Goal: Task Accomplishment & Management: Manage account settings

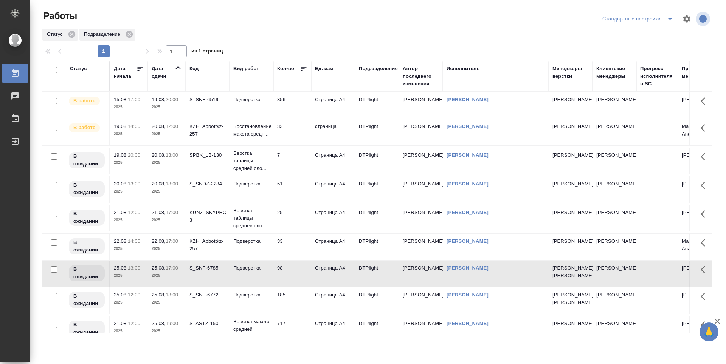
click at [298, 105] on td "356" at bounding box center [292, 105] width 38 height 26
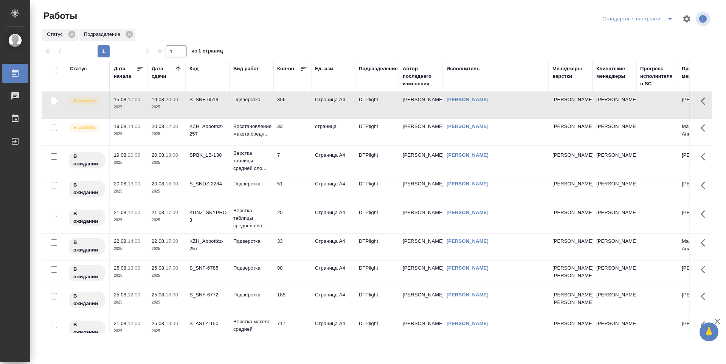
click at [296, 105] on td "356" at bounding box center [292, 105] width 38 height 26
click at [259, 104] on td "Подверстка" at bounding box center [251, 105] width 44 height 26
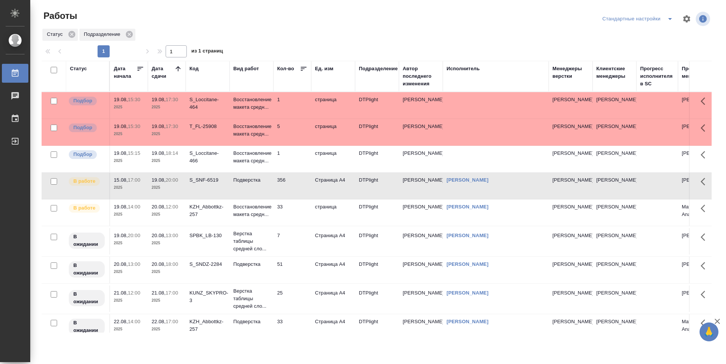
click at [290, 119] on td "1" at bounding box center [292, 105] width 38 height 26
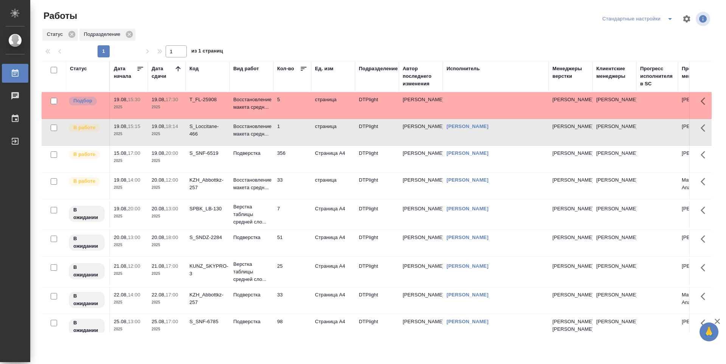
click at [296, 24] on div at bounding box center [379, 19] width 225 height 18
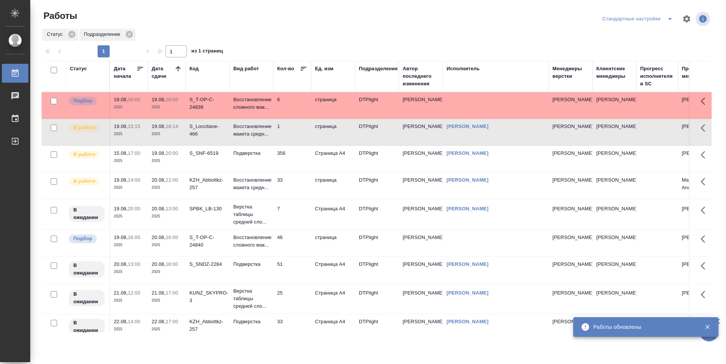
click at [207, 111] on div "S_T-OP-C-24840" at bounding box center [207, 103] width 36 height 15
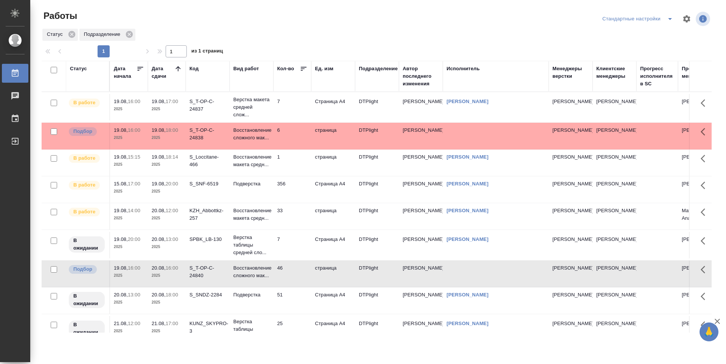
click at [165, 163] on p "2025" at bounding box center [167, 165] width 30 height 8
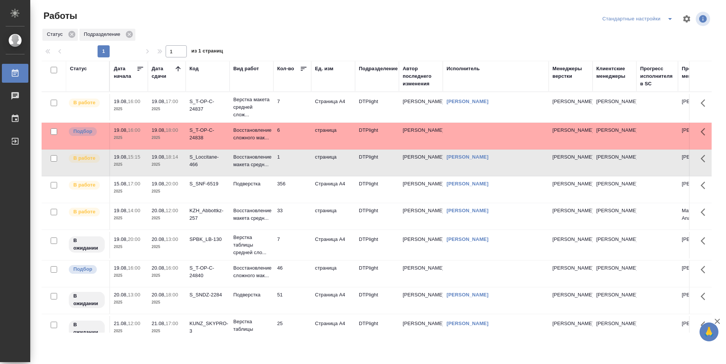
click at [481, 49] on div "1 1 из 1 страниц" at bounding box center [380, 51] width 676 height 12
click at [566, 53] on div "1 1 из 1 страниц" at bounding box center [380, 51] width 676 height 12
click at [300, 121] on td "356" at bounding box center [292, 107] width 38 height 26
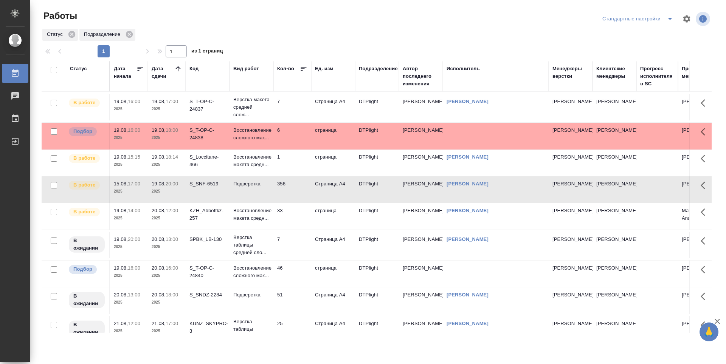
click at [202, 113] on div "S_T-OP-C-24840" at bounding box center [207, 105] width 36 height 15
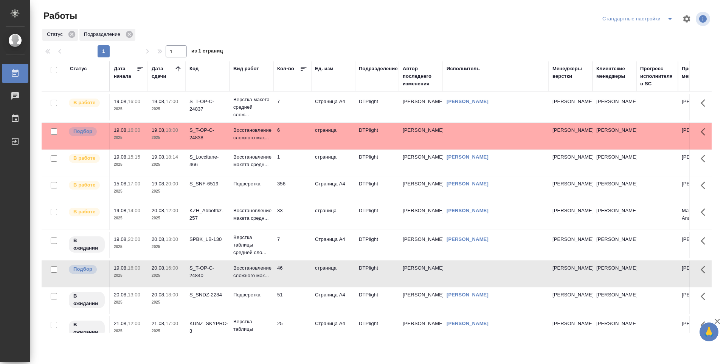
click at [204, 113] on div "S_T-OP-C-24838" at bounding box center [207, 105] width 36 height 15
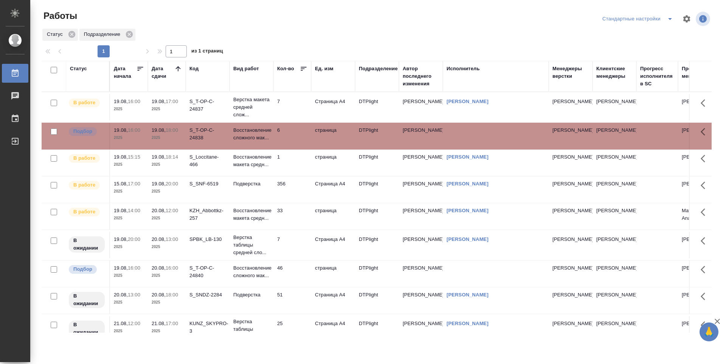
click at [216, 113] on div "S_T-OP-C-24840" at bounding box center [207, 105] width 36 height 15
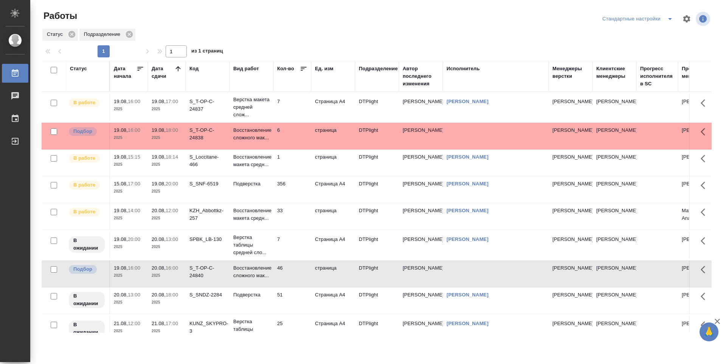
click at [372, 121] on td "DTPlight" at bounding box center [377, 107] width 44 height 26
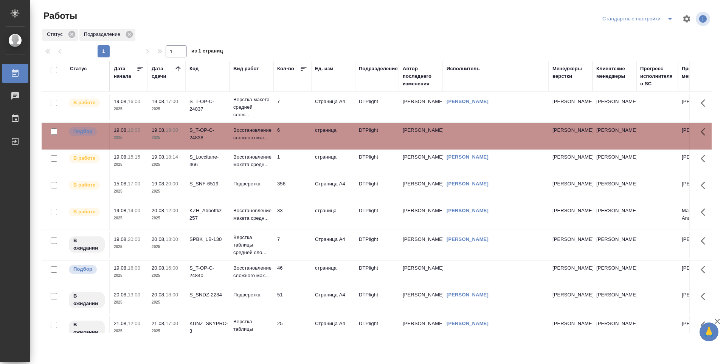
click at [376, 121] on td "DTPlight" at bounding box center [377, 107] width 44 height 26
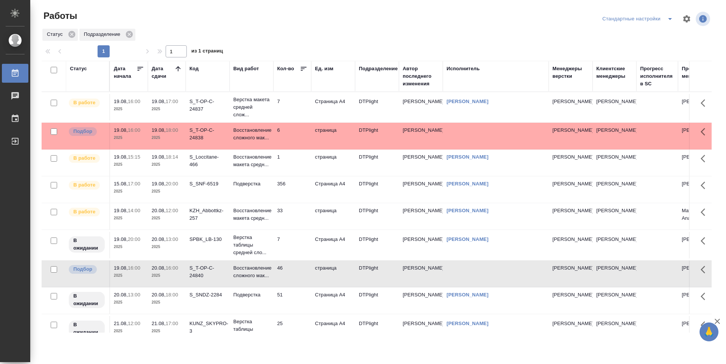
click at [381, 121] on td "DTPlight" at bounding box center [377, 107] width 44 height 26
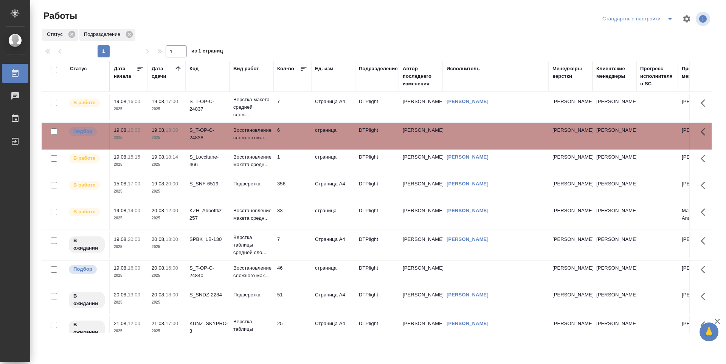
click at [371, 121] on td "DTPlight" at bounding box center [377, 107] width 44 height 26
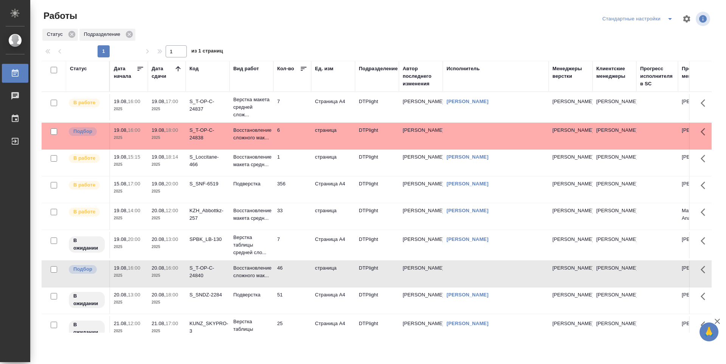
click at [367, 121] on td "DTPlight" at bounding box center [377, 107] width 44 height 26
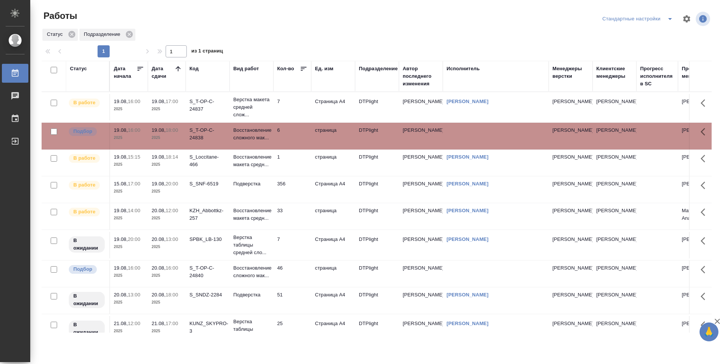
click at [370, 121] on td "DTPlight" at bounding box center [377, 107] width 44 height 26
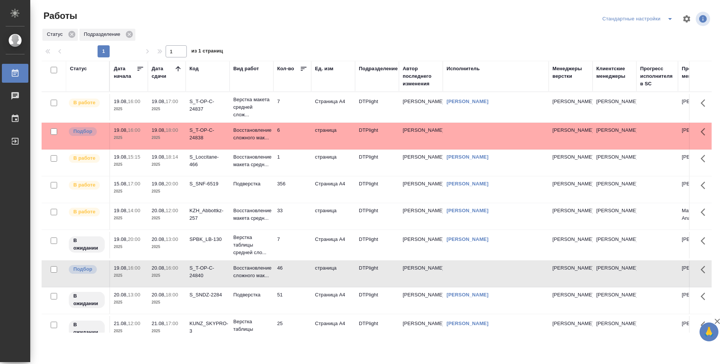
click at [292, 121] on td "6" at bounding box center [292, 107] width 38 height 26
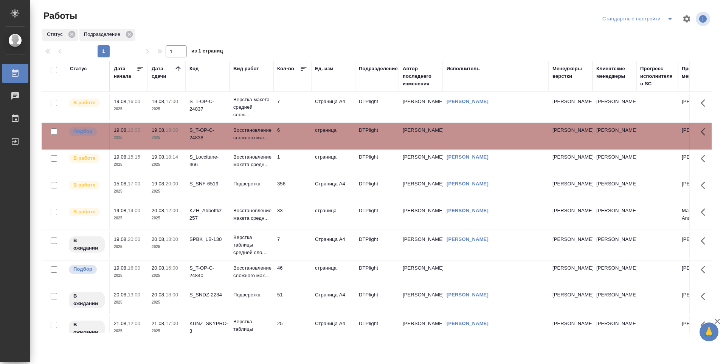
click at [291, 121] on td "46" at bounding box center [292, 107] width 38 height 26
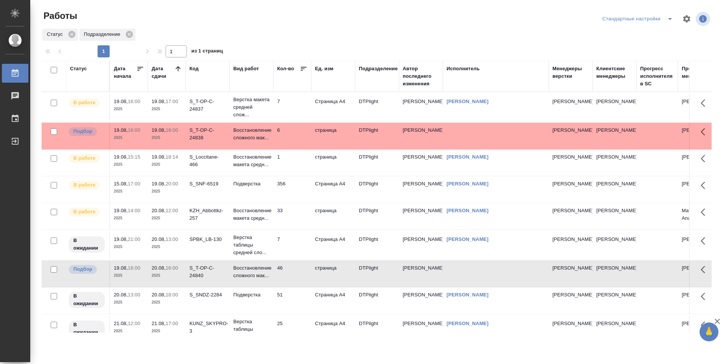
click at [299, 105] on td "7" at bounding box center [292, 107] width 38 height 26
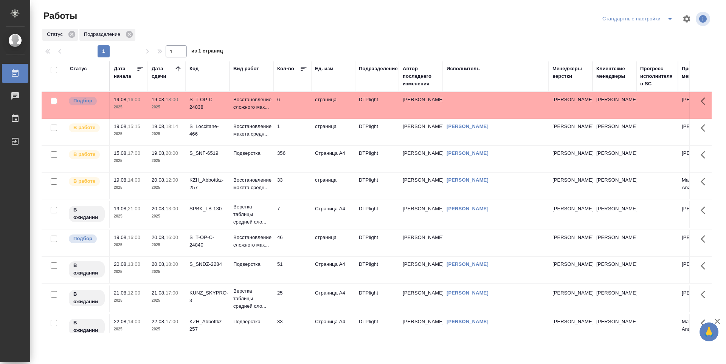
click at [247, 119] on td "Восстановление макета средн..." at bounding box center [251, 105] width 44 height 26
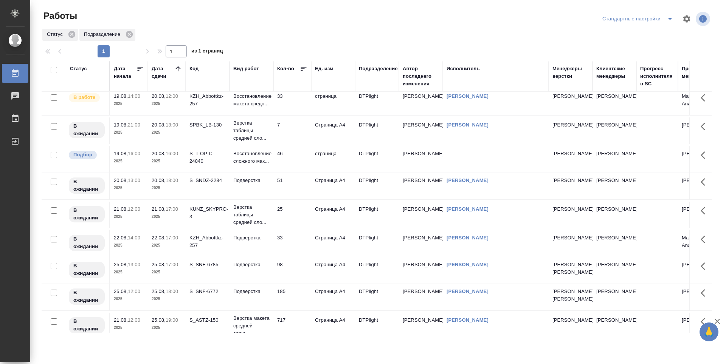
scroll to position [72, 0]
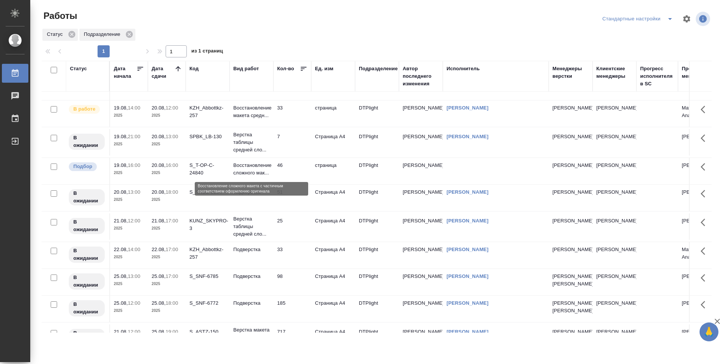
click at [257, 174] on p "Восстановление сложного мак..." at bounding box center [251, 169] width 36 height 15
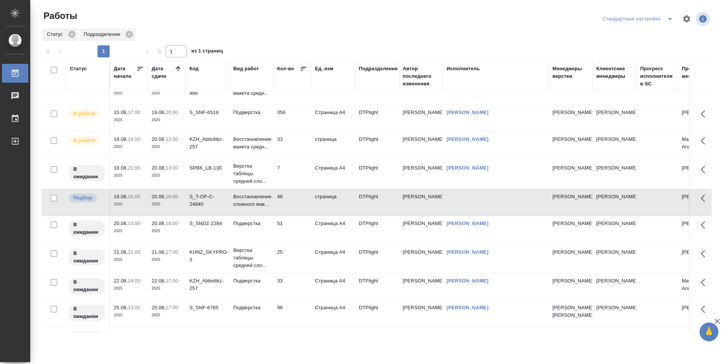
scroll to position [0, 0]
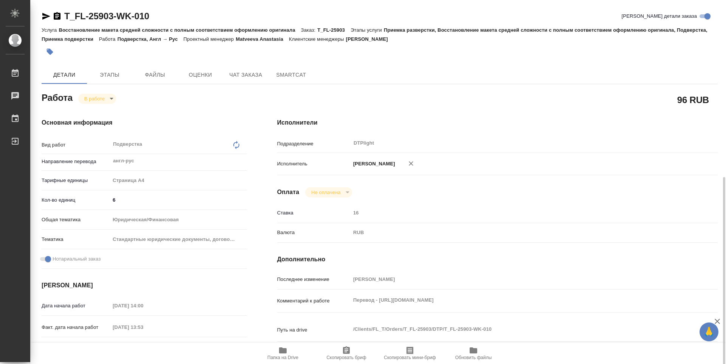
scroll to position [113, 0]
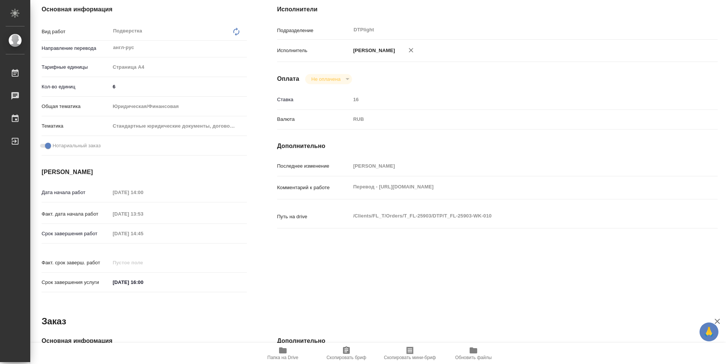
click at [284, 354] on icon "button" at bounding box center [282, 350] width 9 height 9
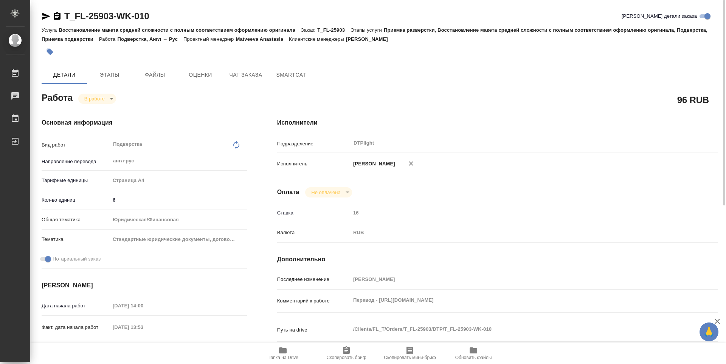
click at [107, 96] on body "🙏 .cls-1 fill:#fff; AWATERA Guselnikov Roman Работы 0 Чаты График Выйти T_FL-25…" at bounding box center [363, 182] width 726 height 364
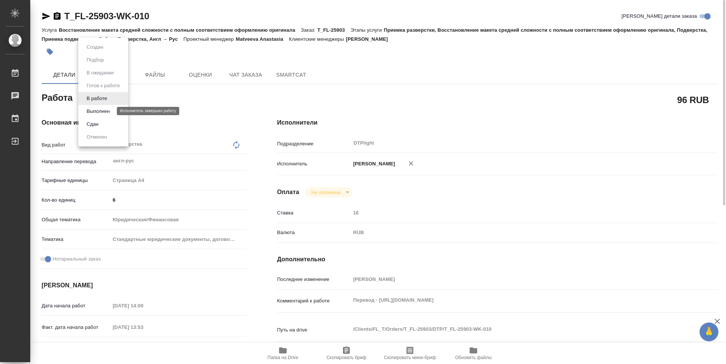
click at [103, 110] on button "Выполнен" at bounding box center [98, 111] width 28 height 8
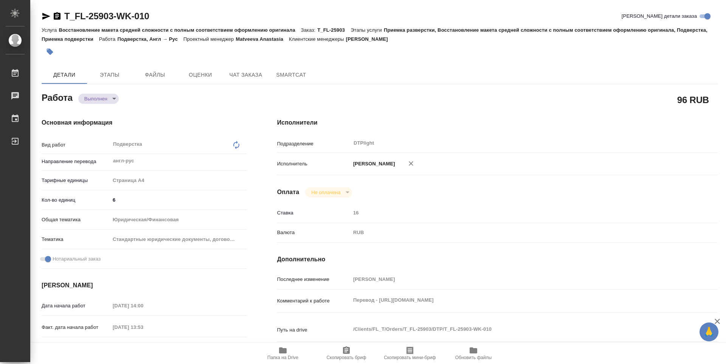
type textarea "x"
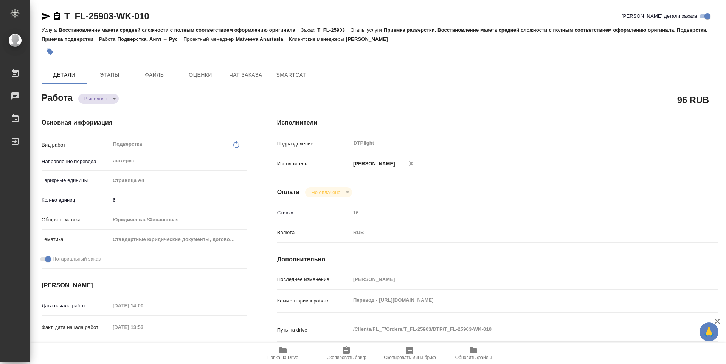
type textarea "x"
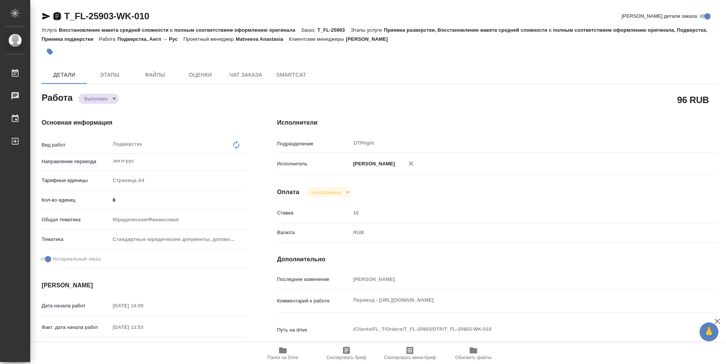
click at [56, 16] on icon "button" at bounding box center [57, 16] width 9 height 9
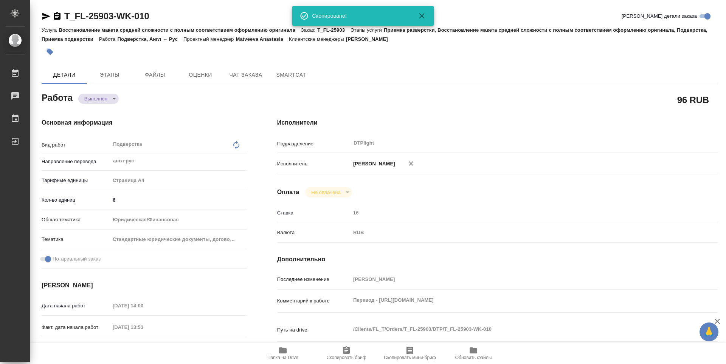
type textarea "x"
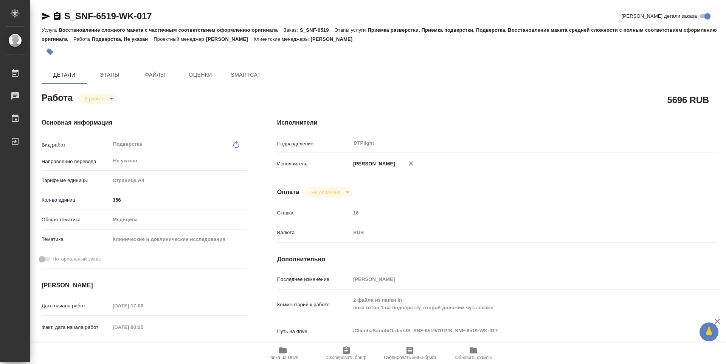
type textarea "x"
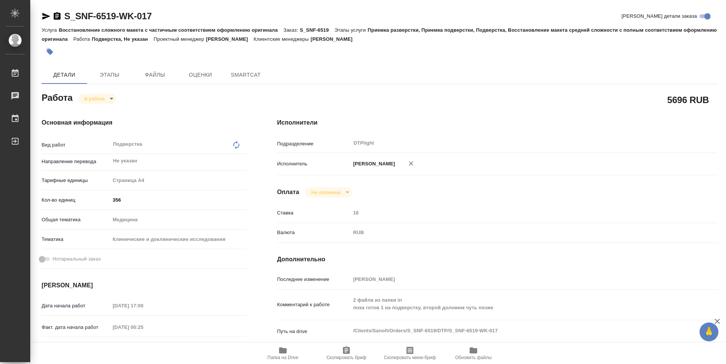
type textarea "x"
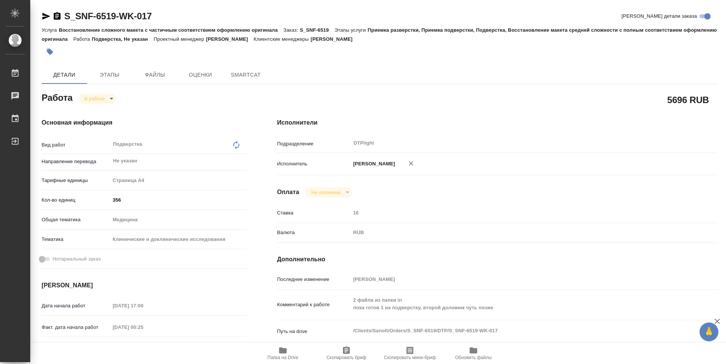
type textarea "x"
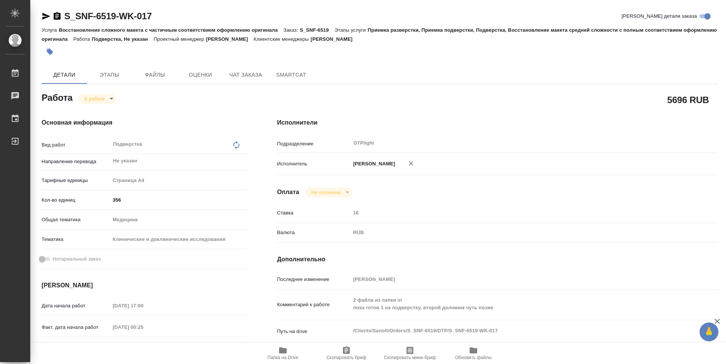
type textarea "x"
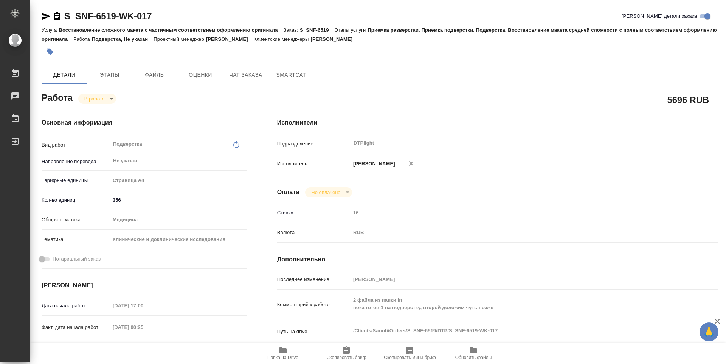
type textarea "x"
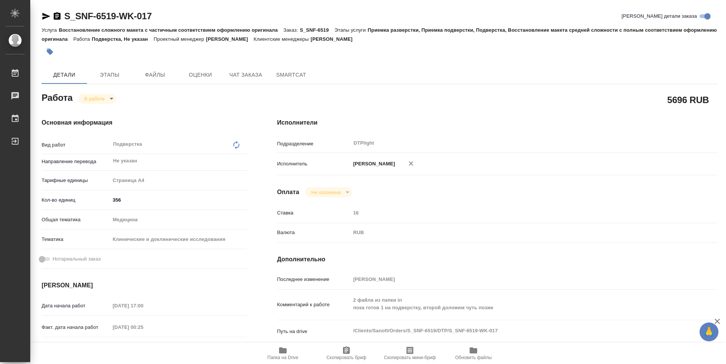
type textarea "x"
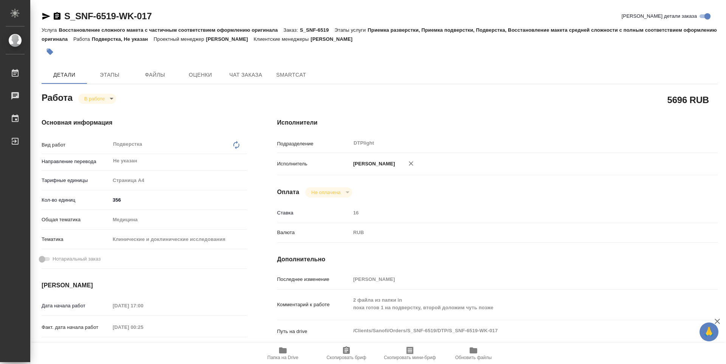
type textarea "x"
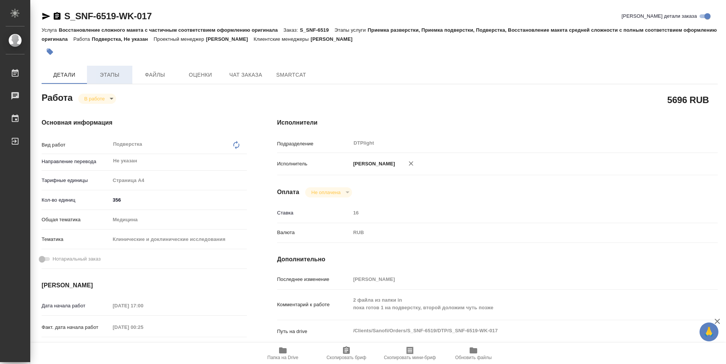
click at [101, 78] on span "Этапы" at bounding box center [109, 74] width 36 height 9
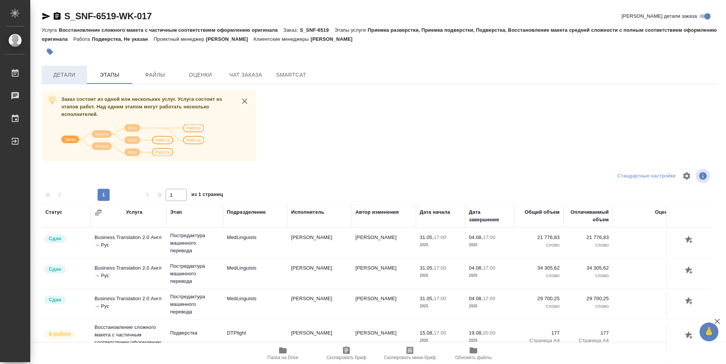
click at [76, 73] on span "Детали" at bounding box center [64, 74] width 36 height 9
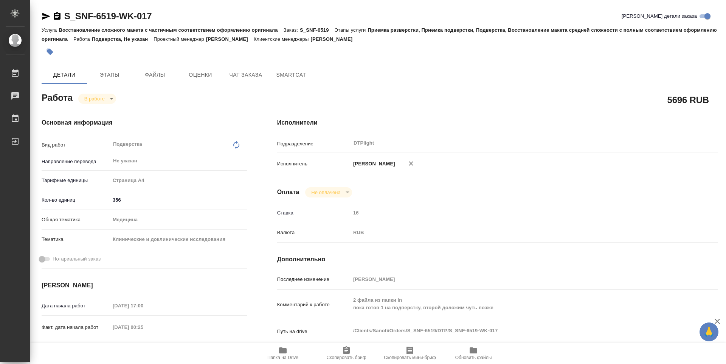
type textarea "x"
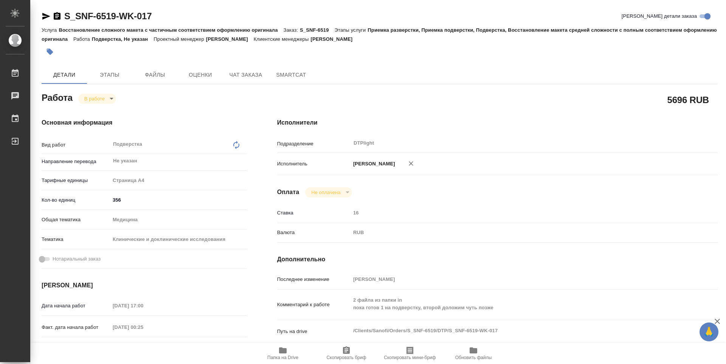
type textarea "x"
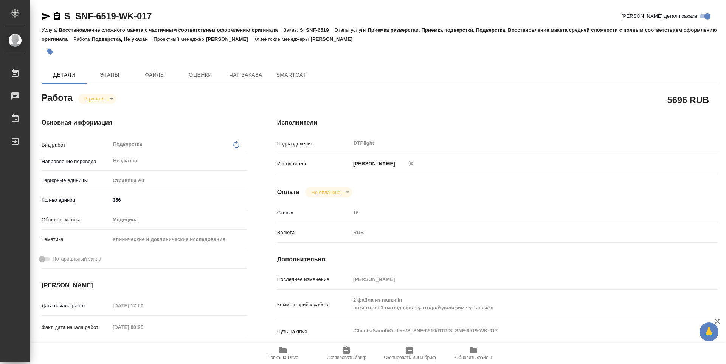
scroll to position [38, 0]
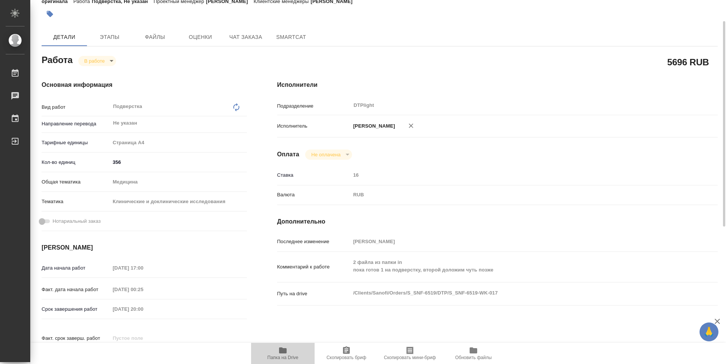
click at [282, 347] on icon "button" at bounding box center [282, 350] width 9 height 9
type textarea "x"
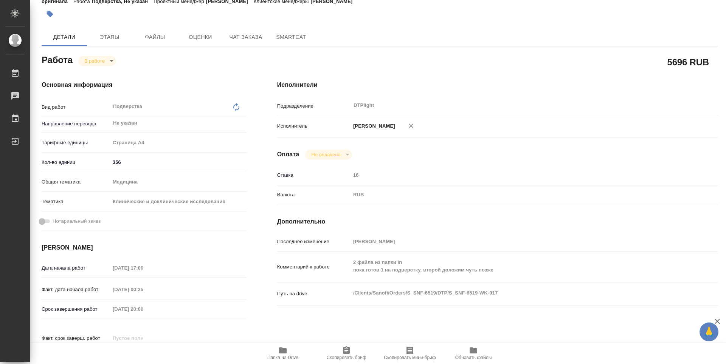
type textarea "x"
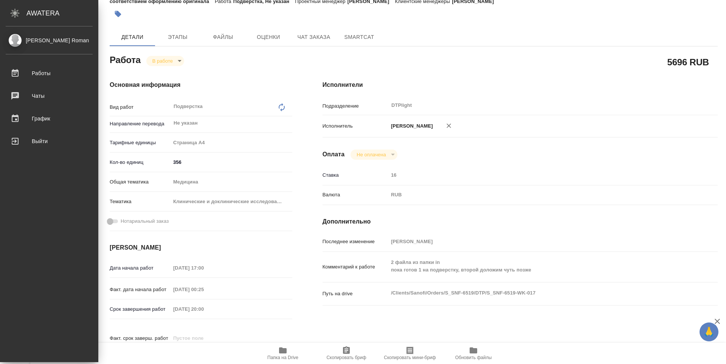
type textarea "x"
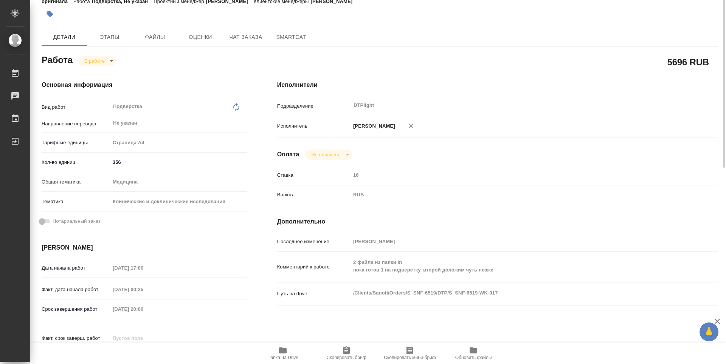
scroll to position [0, 0]
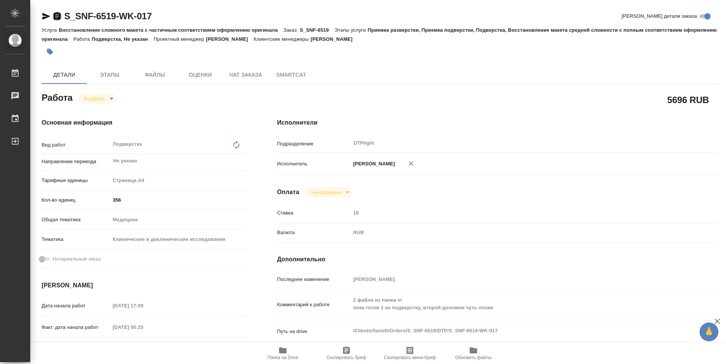
click at [59, 16] on icon "button" at bounding box center [57, 16] width 7 height 8
type textarea "x"
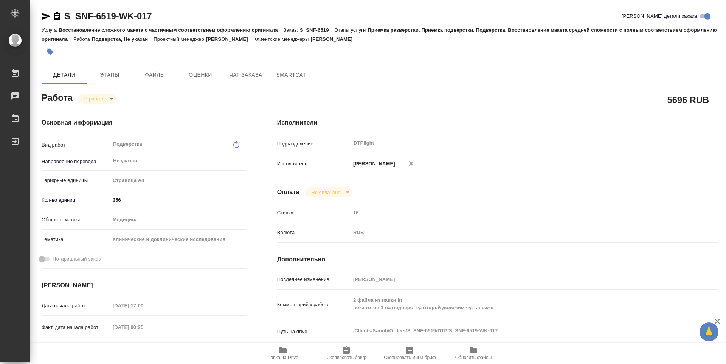
type textarea "x"
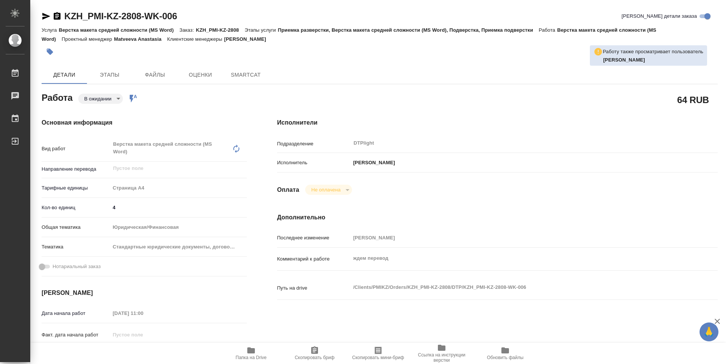
type textarea "x"
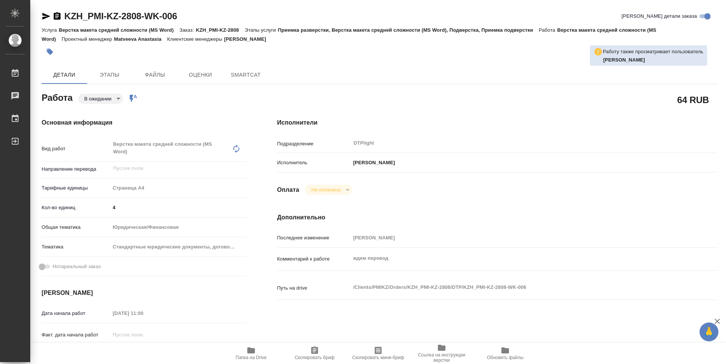
type textarea "x"
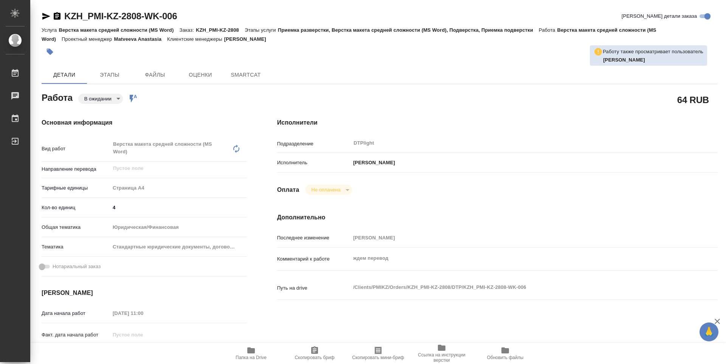
type textarea "x"
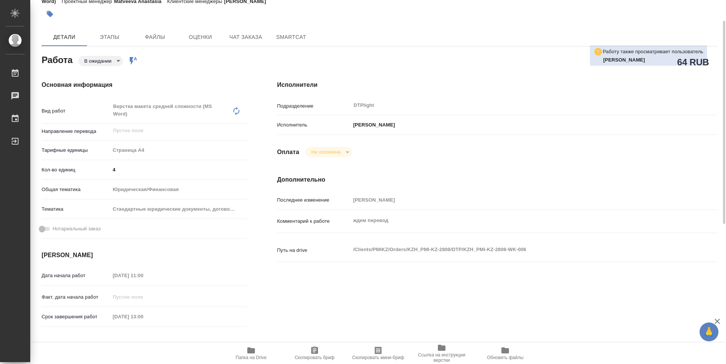
scroll to position [76, 0]
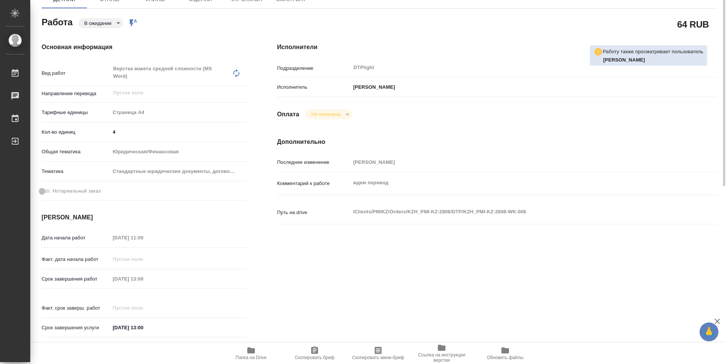
type textarea "x"
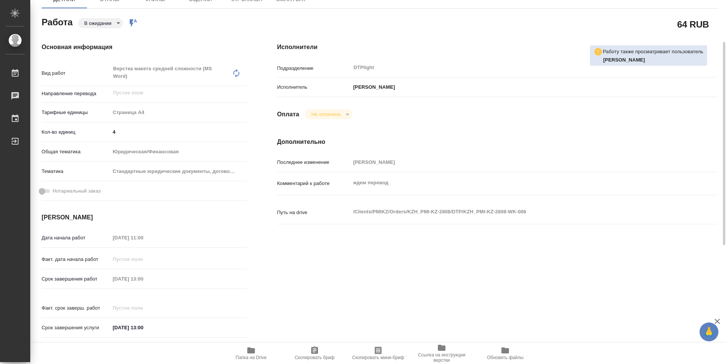
type textarea "x"
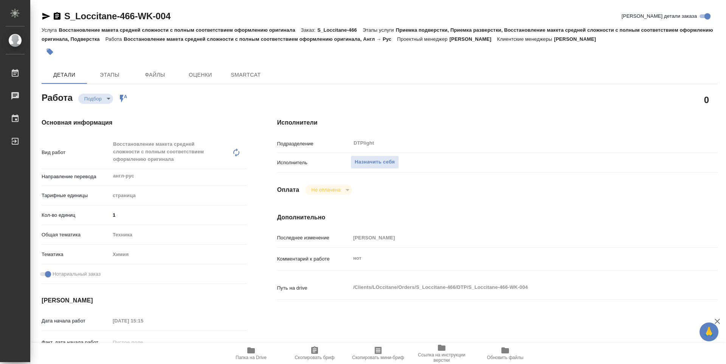
type textarea "x"
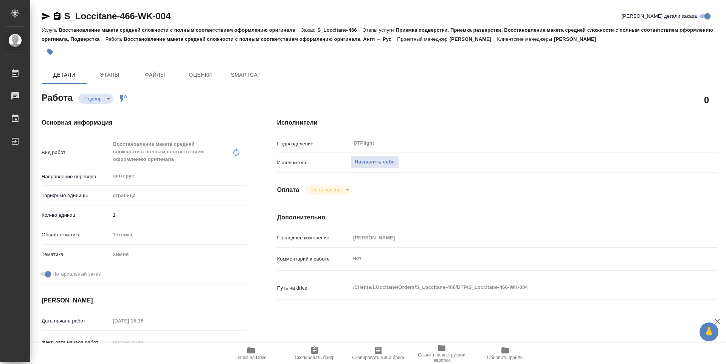
type textarea "x"
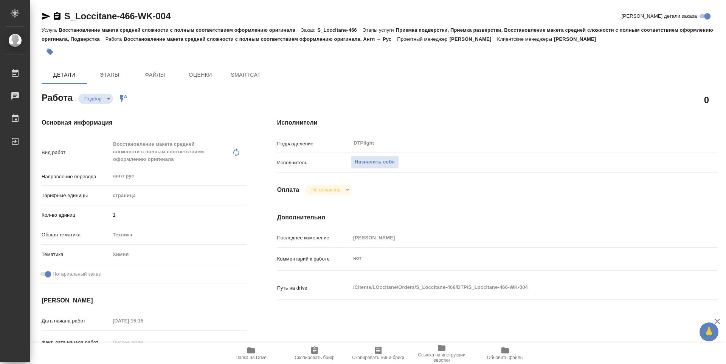
type textarea "x"
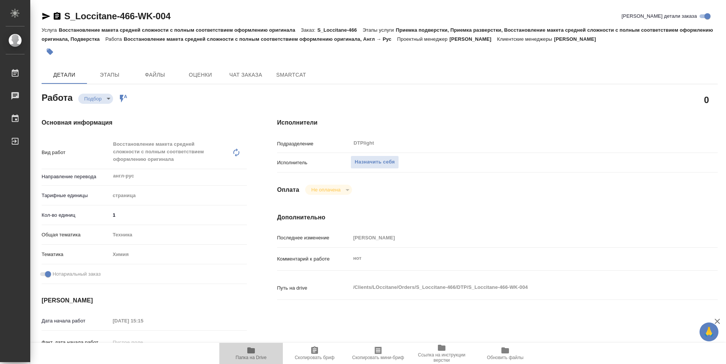
click at [247, 359] on span "Папка на Drive" at bounding box center [251, 357] width 31 height 5
type textarea "x"
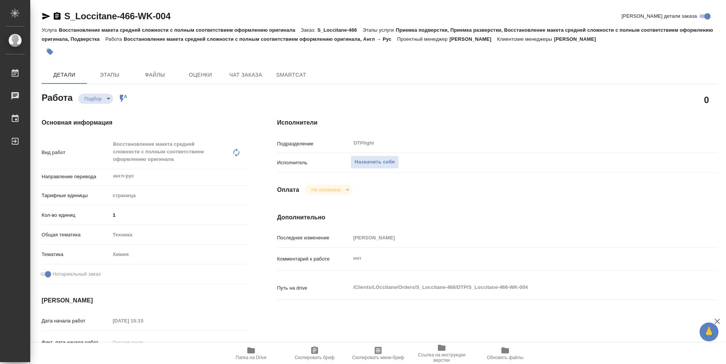
type textarea "x"
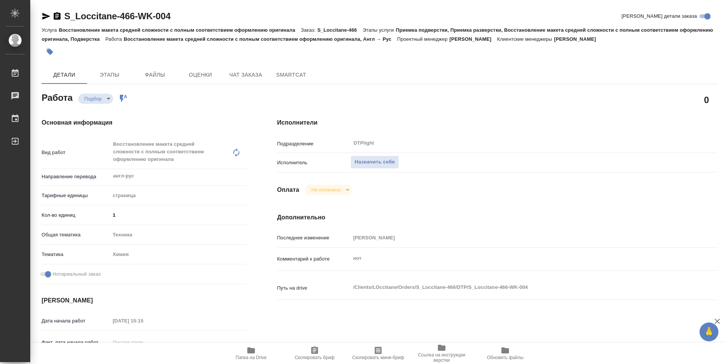
type textarea "x"
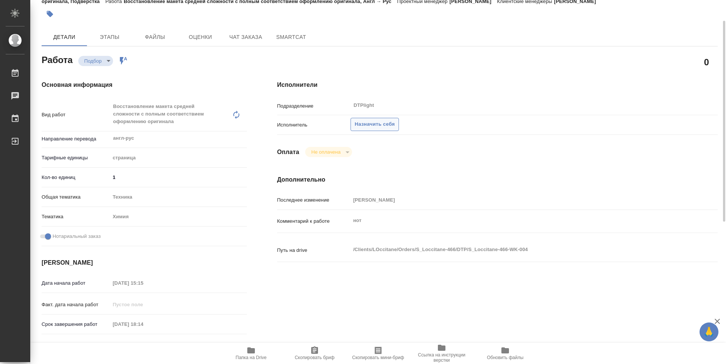
click at [392, 128] on span "Назначить себя" at bounding box center [375, 124] width 40 height 9
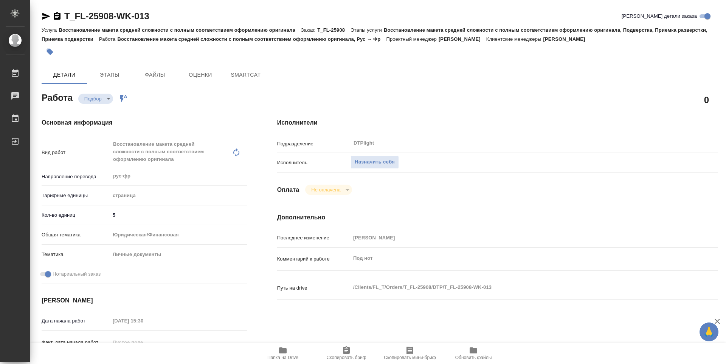
type textarea "x"
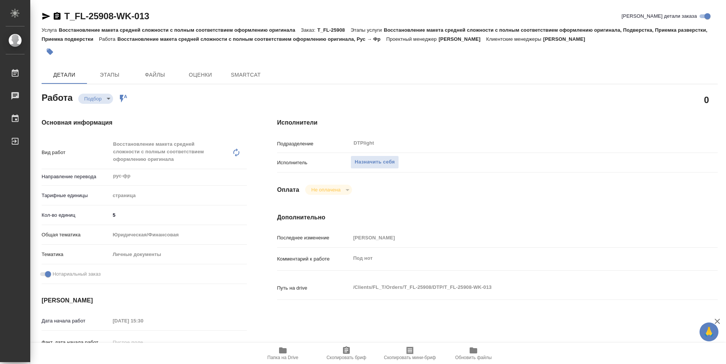
type textarea "x"
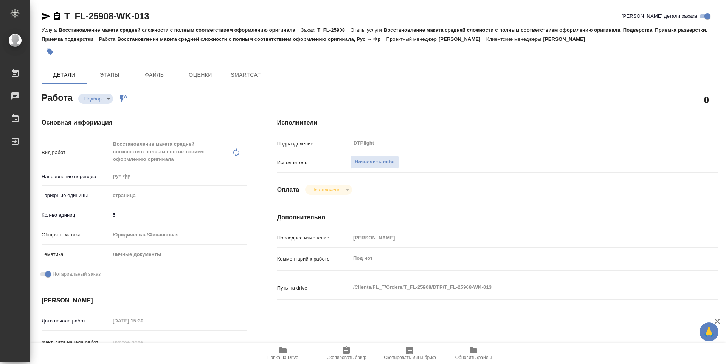
type textarea "x"
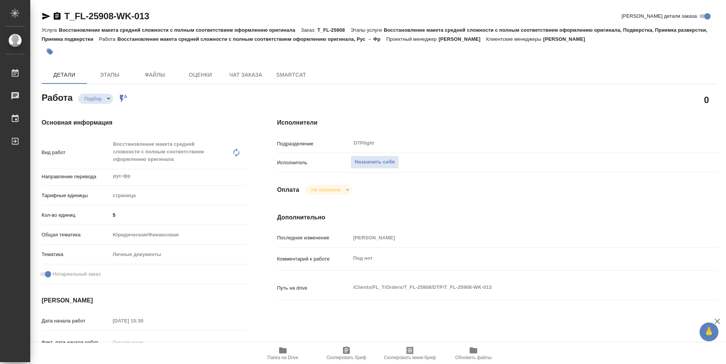
click at [287, 356] on span "Папка на Drive" at bounding box center [282, 357] width 31 height 5
type textarea "x"
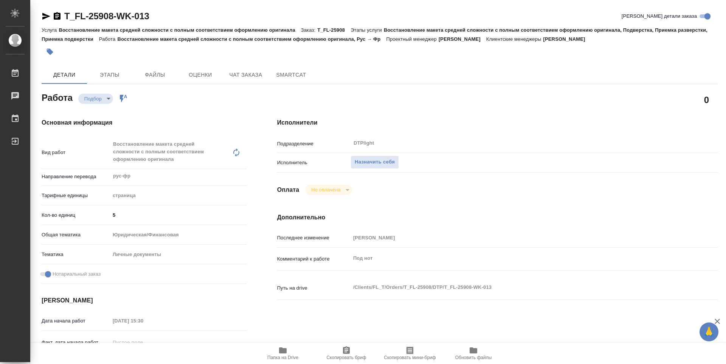
type textarea "x"
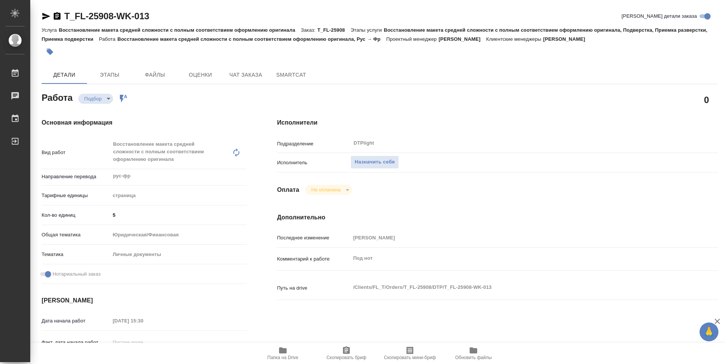
type textarea "x"
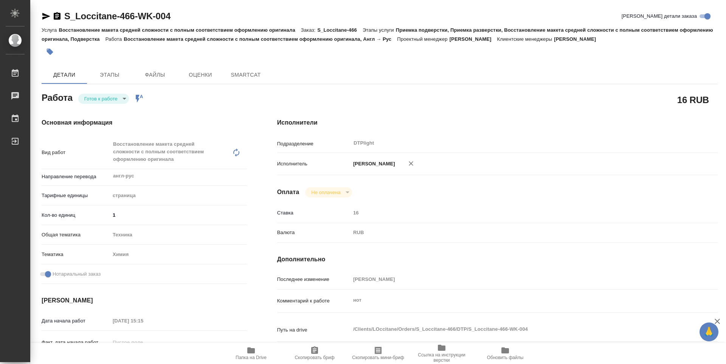
type textarea "x"
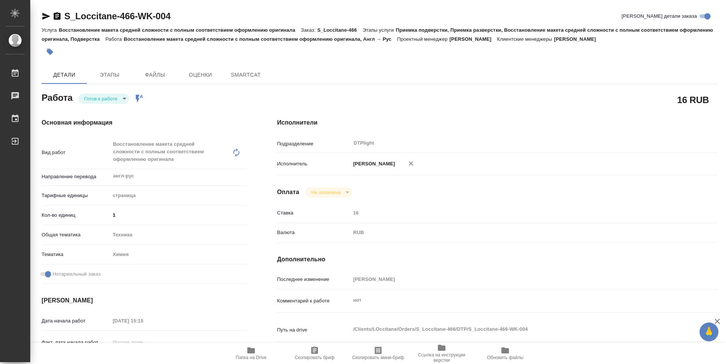
type textarea "x"
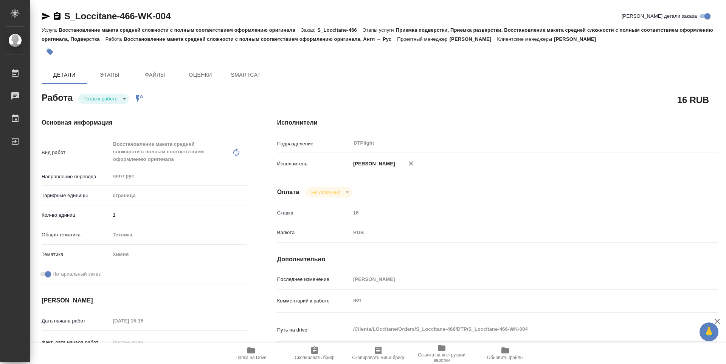
click at [122, 98] on body "🙏 .cls-1 fill:#fff; AWATERA Guselnikov Roman Работы Чаты График Выйти S_Loccita…" at bounding box center [363, 182] width 726 height 364
type textarea "x"
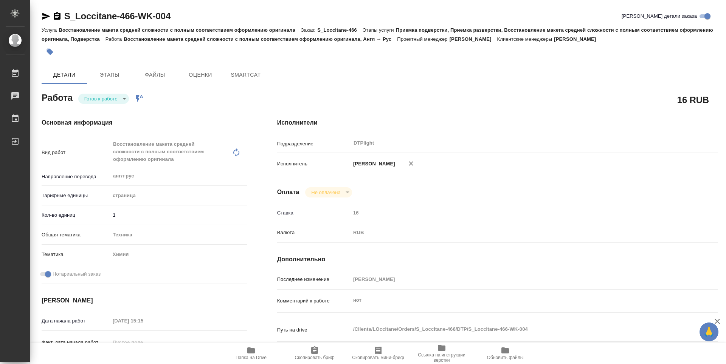
type textarea "x"
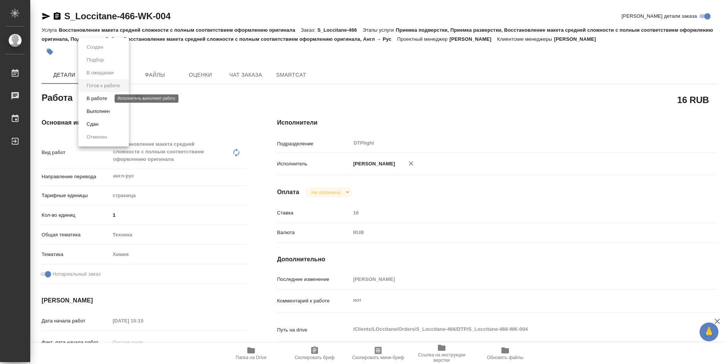
click at [99, 101] on button "В работе" at bounding box center [96, 99] width 25 height 8
type textarea "x"
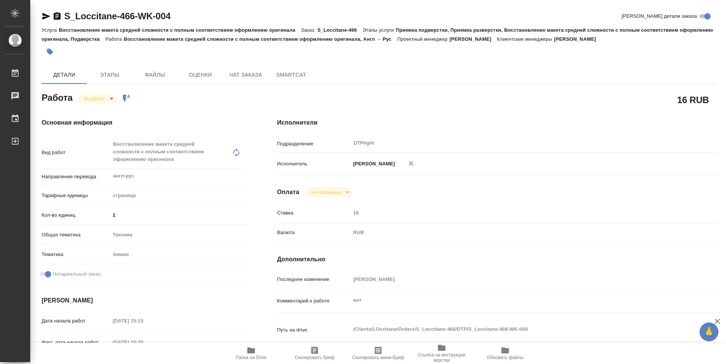
type textarea "x"
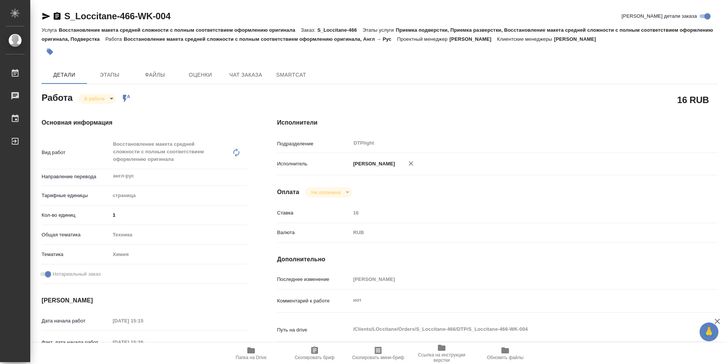
type textarea "x"
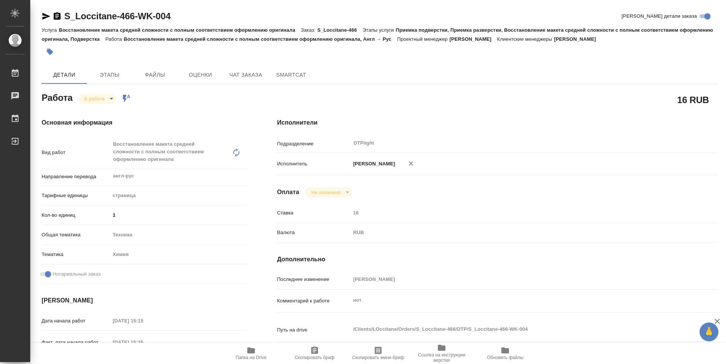
type textarea "x"
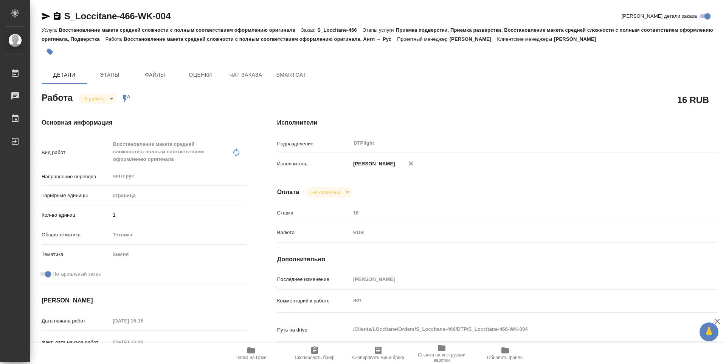
type textarea "x"
click at [57, 17] on icon "button" at bounding box center [57, 16] width 7 height 8
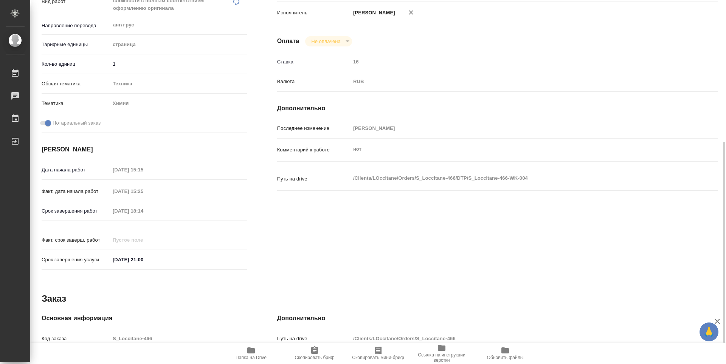
scroll to position [189, 0]
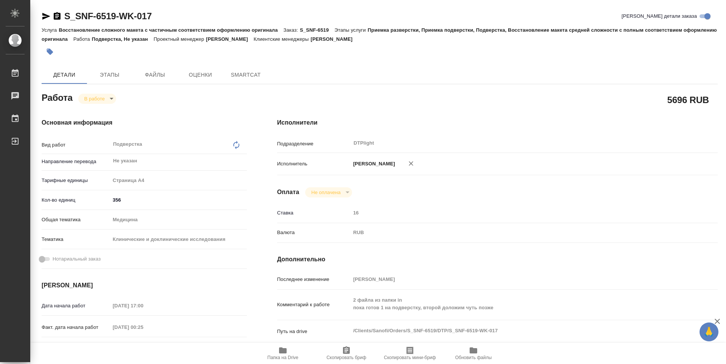
type textarea "x"
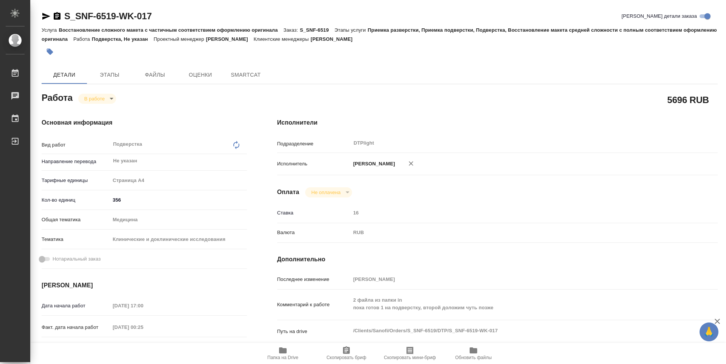
type textarea "x"
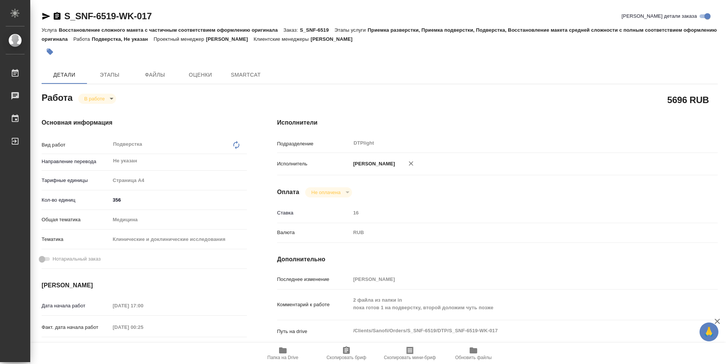
type textarea "x"
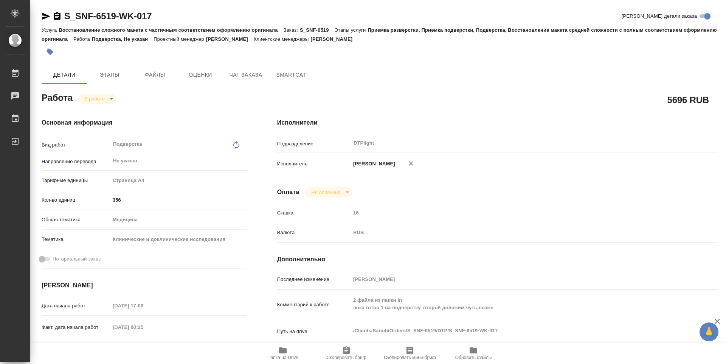
type textarea "x"
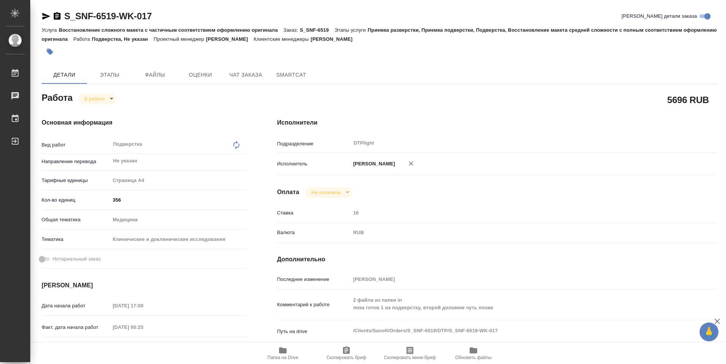
type textarea "x"
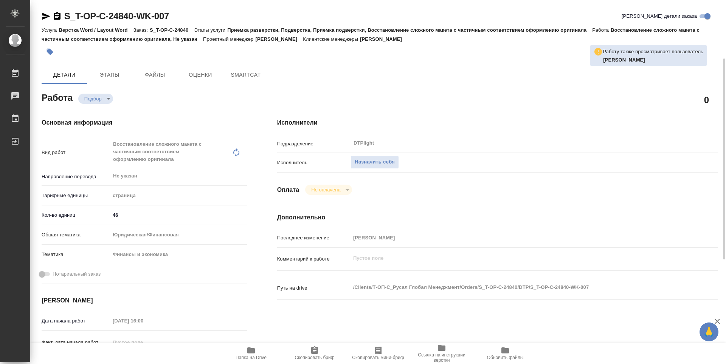
scroll to position [38, 0]
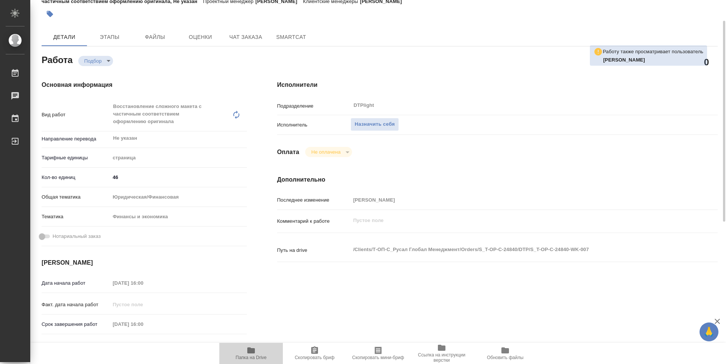
click at [260, 354] on span "Папка на Drive" at bounding box center [251, 353] width 54 height 14
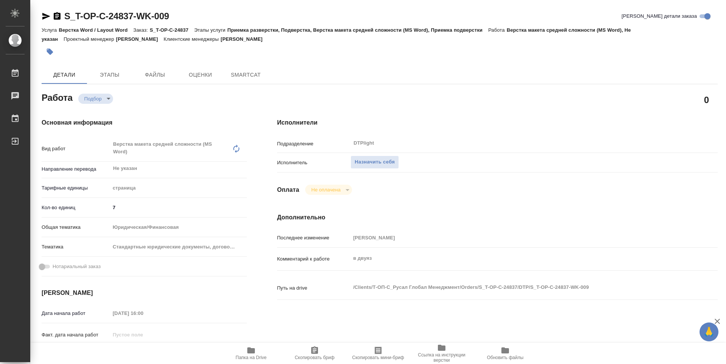
type textarea "x"
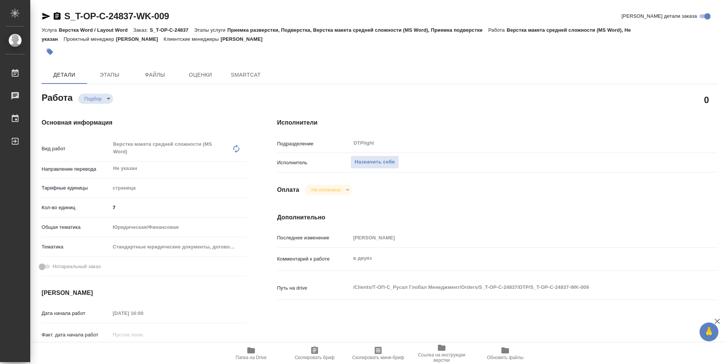
type textarea "x"
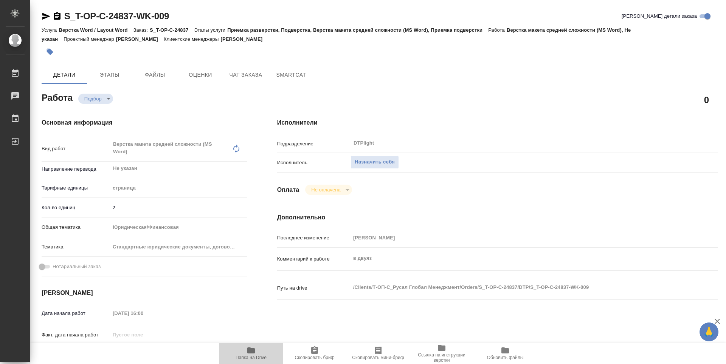
click at [263, 350] on span "Папка на Drive" at bounding box center [251, 353] width 54 height 14
type textarea "x"
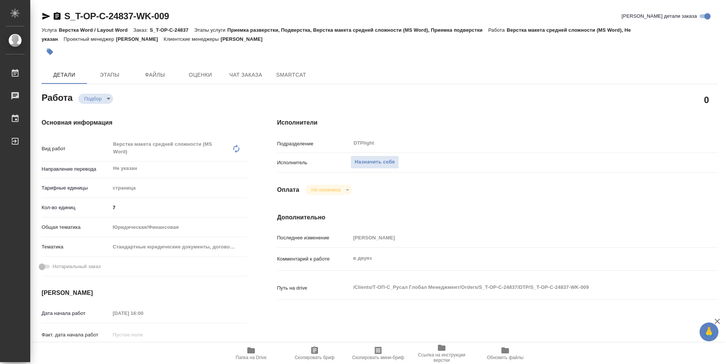
type textarea "x"
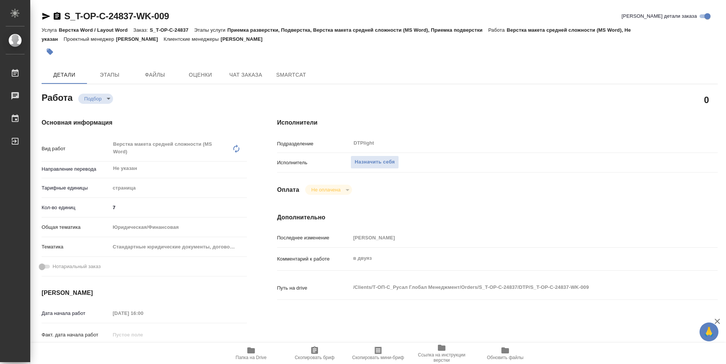
type textarea "x"
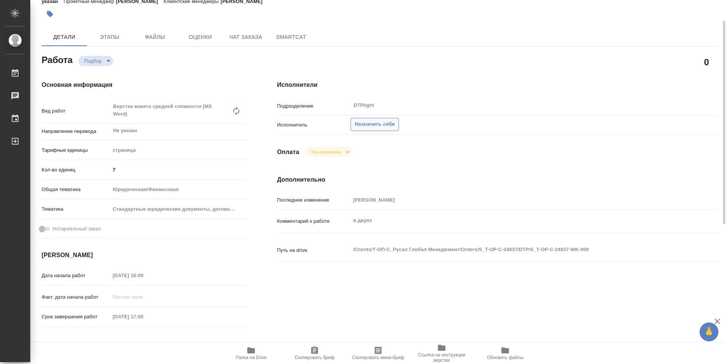
click at [378, 127] on span "Назначить себя" at bounding box center [375, 124] width 40 height 9
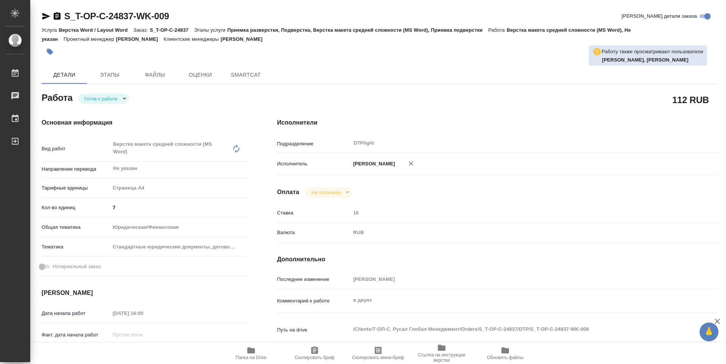
type textarea "x"
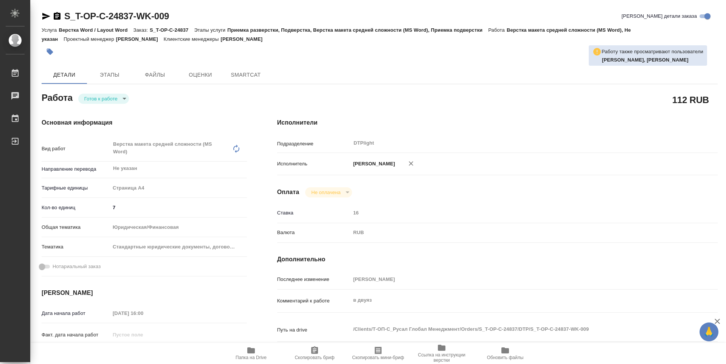
type textarea "x"
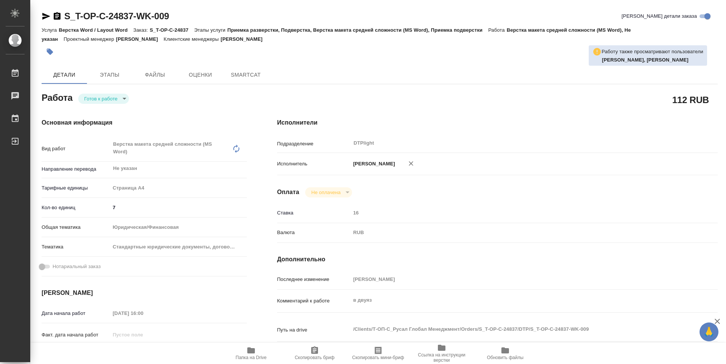
type textarea "x"
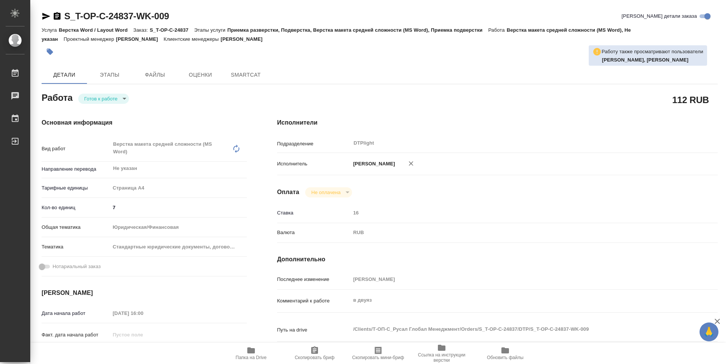
type textarea "x"
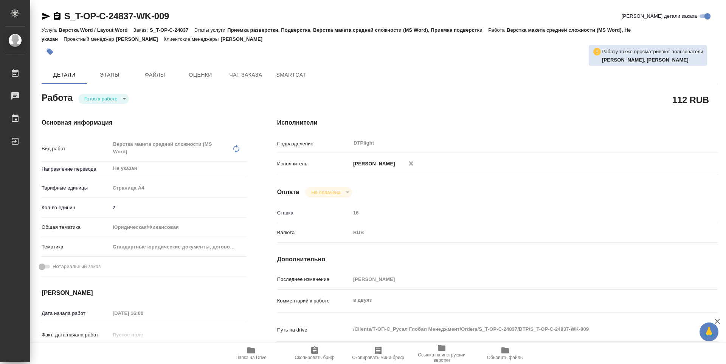
type textarea "x"
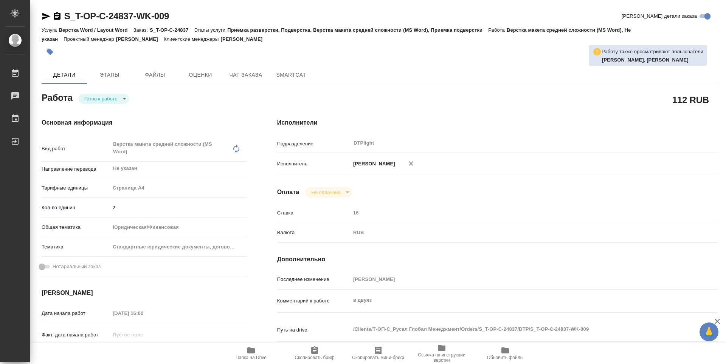
type textarea "x"
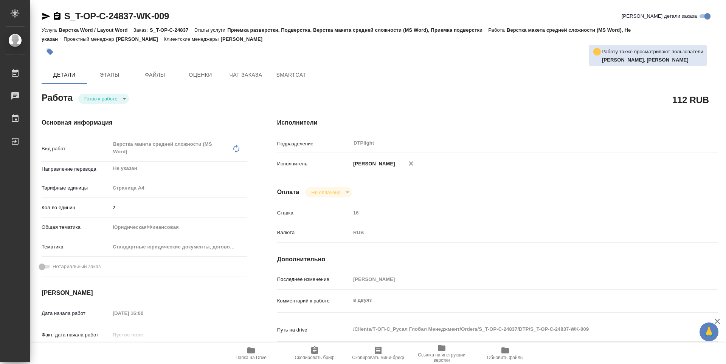
click at [122, 100] on body "🙏 .cls-1 fill:#fff; AWATERA Guselnikov Roman Работы 0 Чаты График Выйти S_T-OP-…" at bounding box center [363, 182] width 726 height 364
click at [93, 101] on button "В работе" at bounding box center [96, 99] width 25 height 8
type textarea "x"
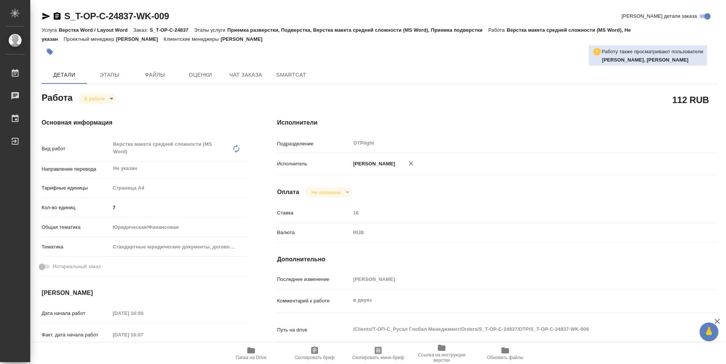
type textarea "x"
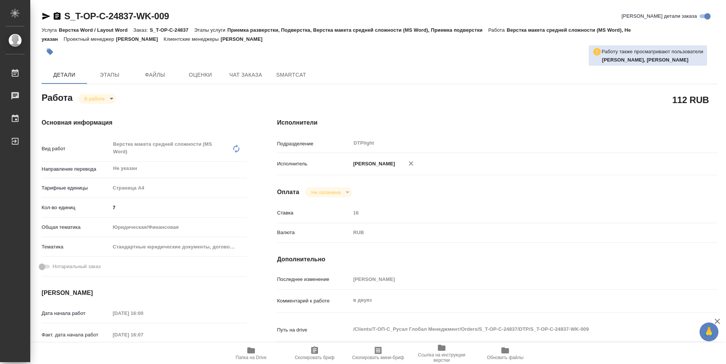
type textarea "x"
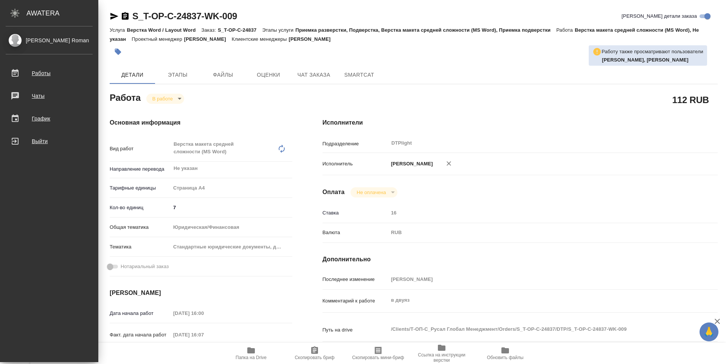
type textarea "x"
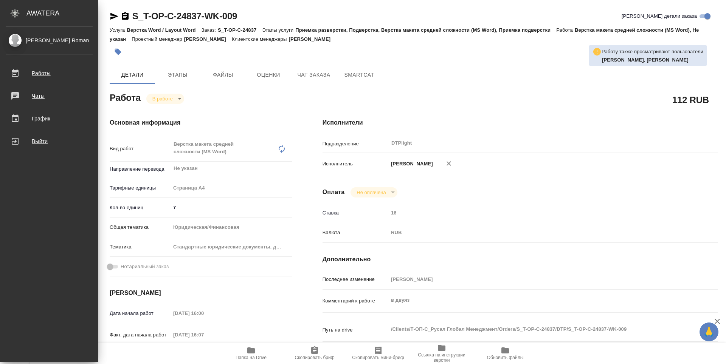
type textarea "x"
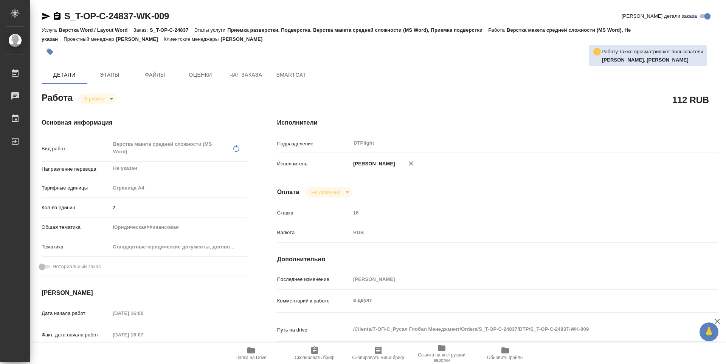
click at [55, 16] on icon "button" at bounding box center [57, 16] width 7 height 8
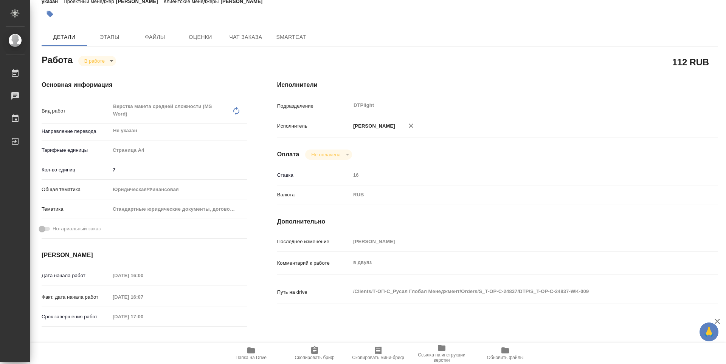
type textarea "x"
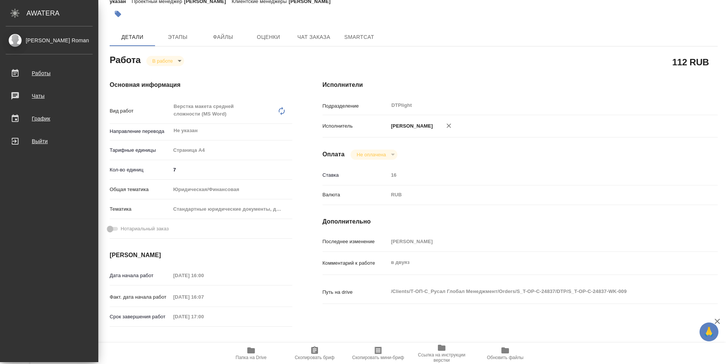
type textarea "x"
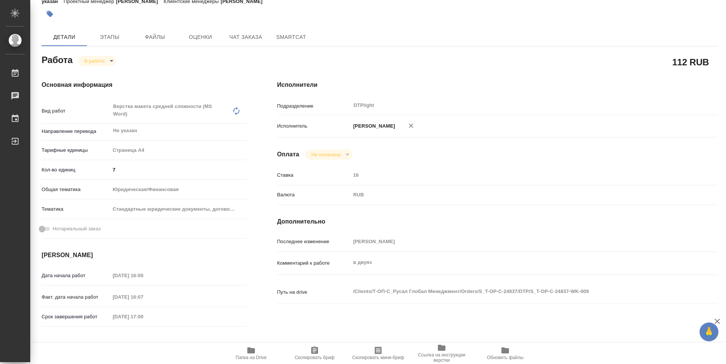
type textarea "x"
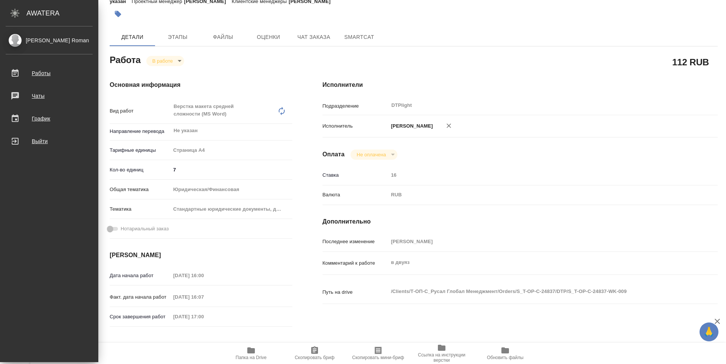
type textarea "x"
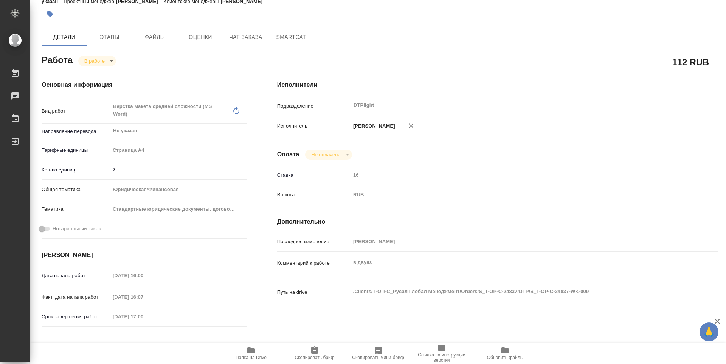
scroll to position [0, 0]
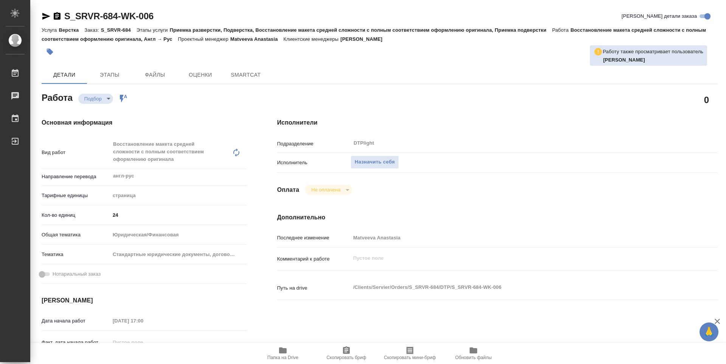
type textarea "x"
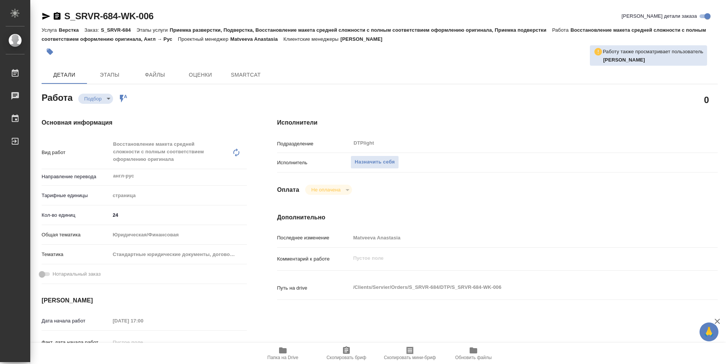
type textarea "x"
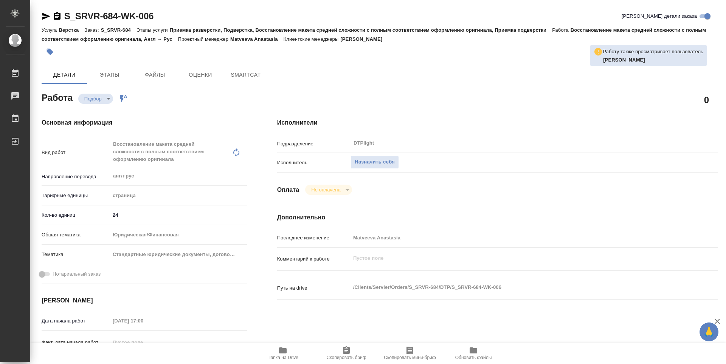
type textarea "x"
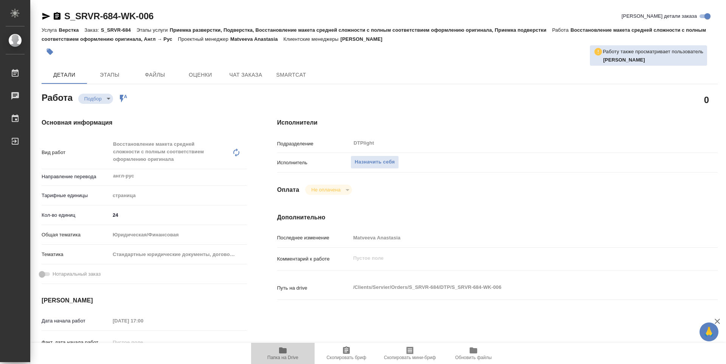
click at [289, 352] on span "Папка на Drive" at bounding box center [283, 353] width 54 height 14
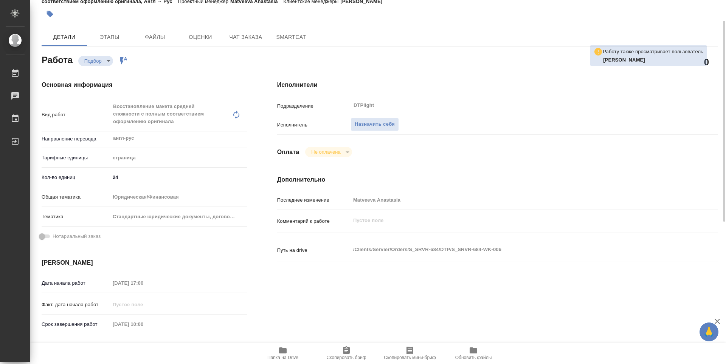
type textarea "x"
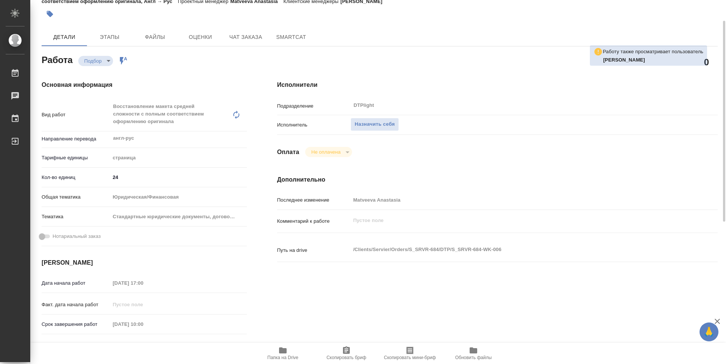
type textarea "x"
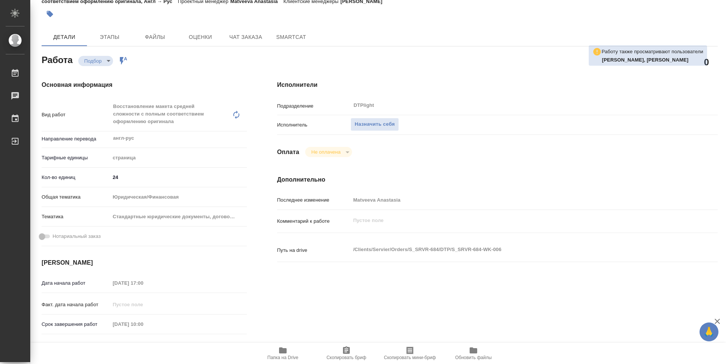
type textarea "x"
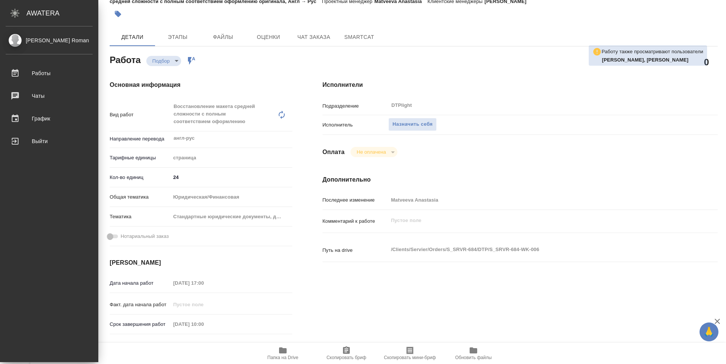
type textarea "x"
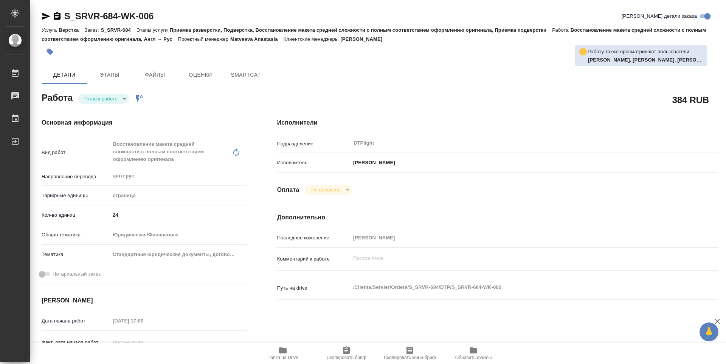
type textarea "x"
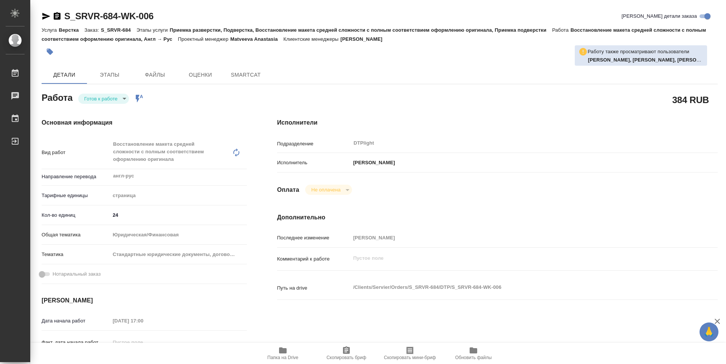
type textarea "x"
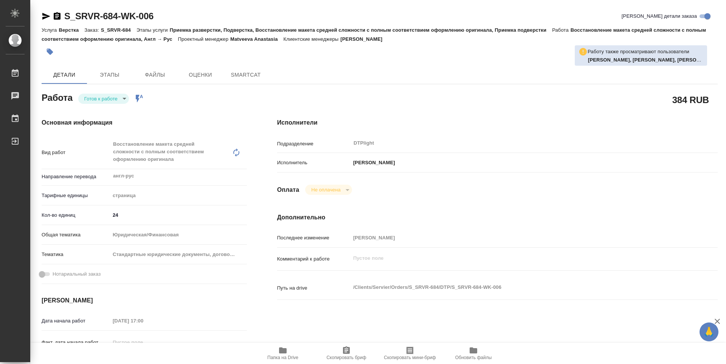
type textarea "x"
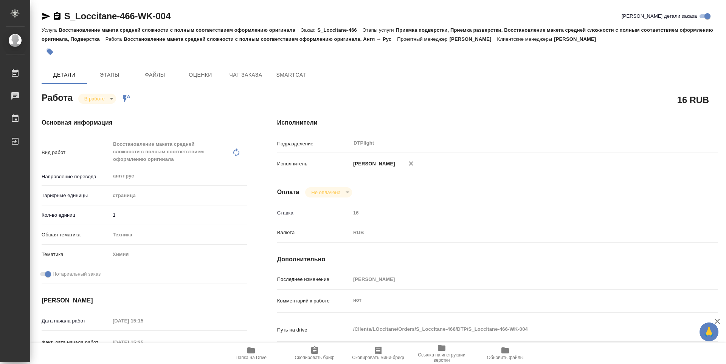
scroll to position [189, 0]
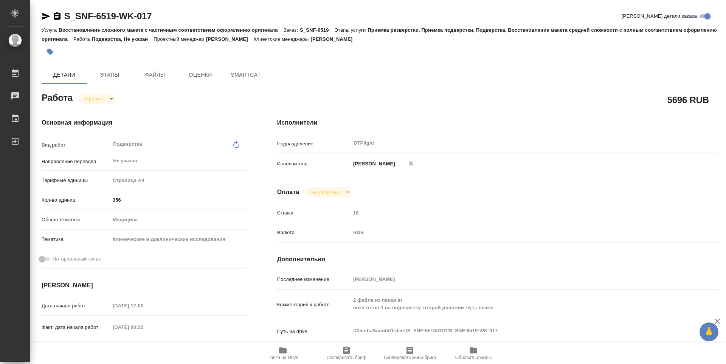
type textarea "x"
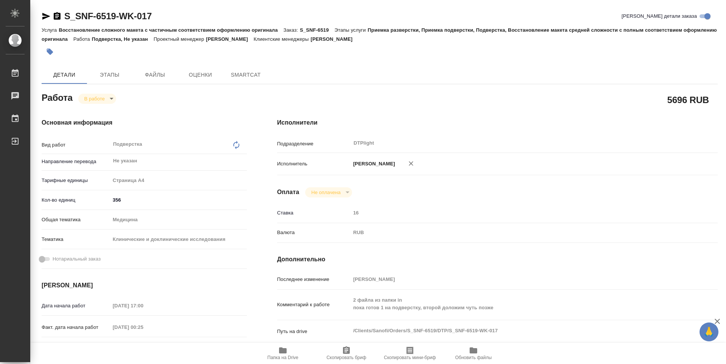
type textarea "x"
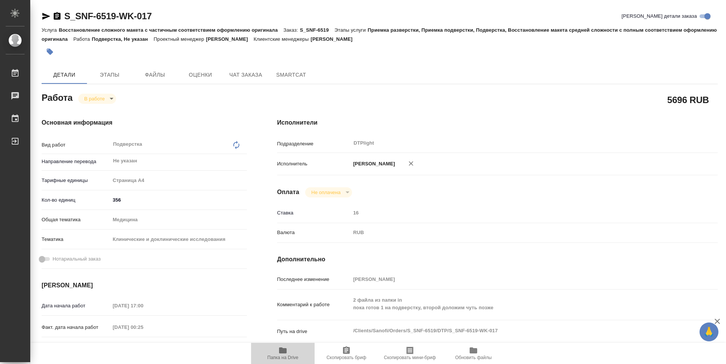
click at [287, 350] on span "Папка на Drive" at bounding box center [283, 353] width 54 height 14
type textarea "x"
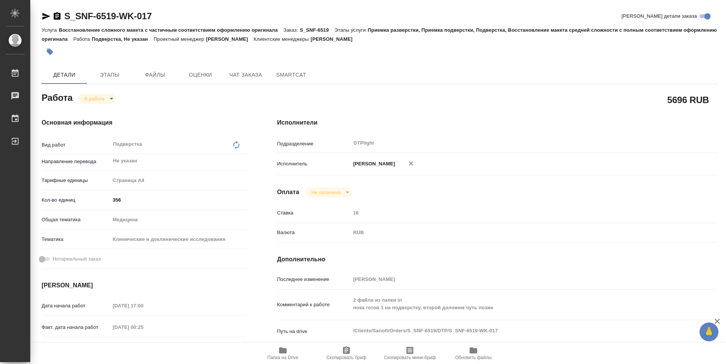
type textarea "x"
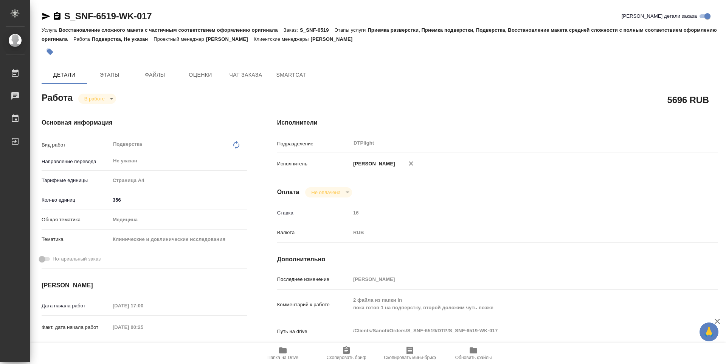
type textarea "x"
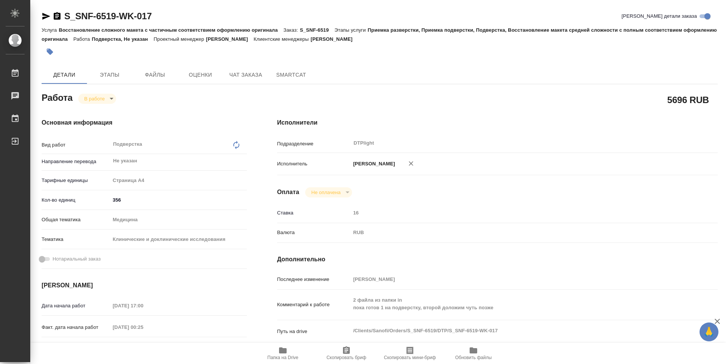
type textarea "x"
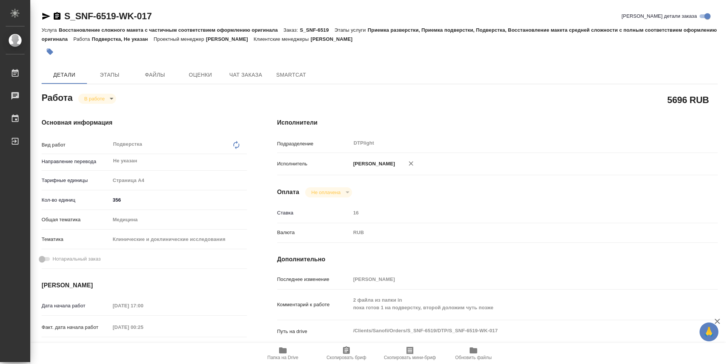
type textarea "x"
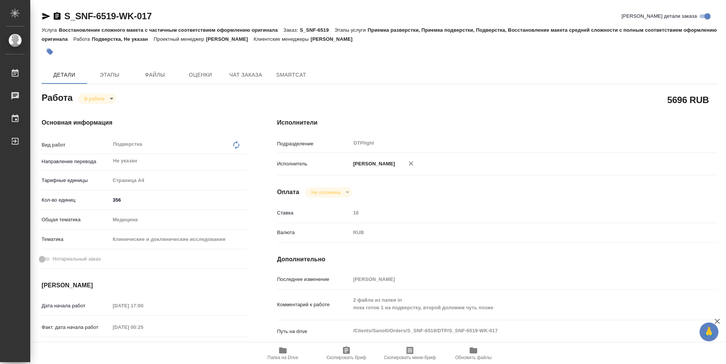
type textarea "x"
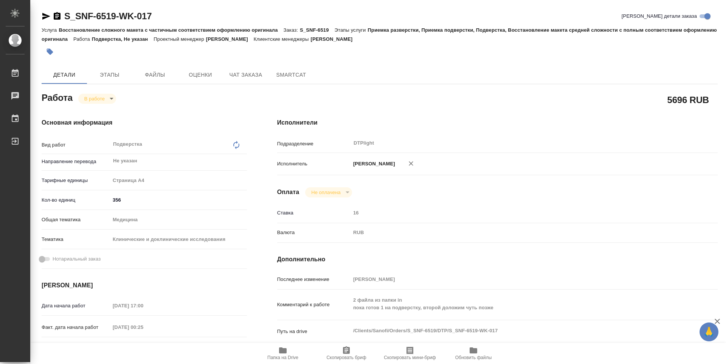
type textarea "x"
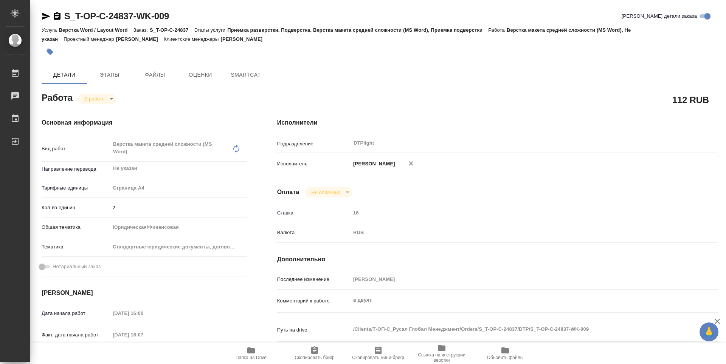
type textarea "x"
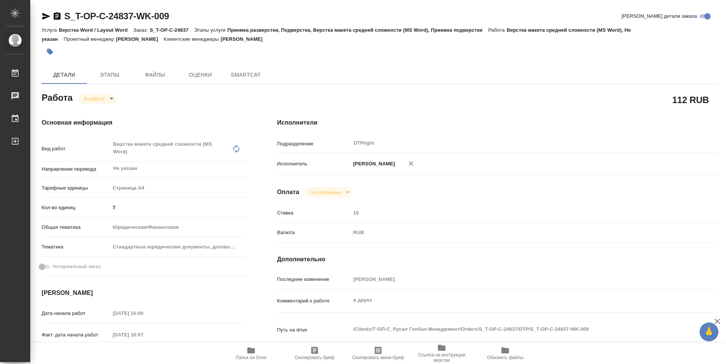
type textarea "x"
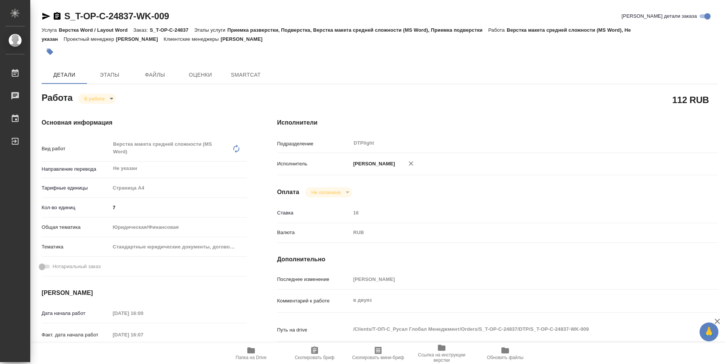
type textarea "x"
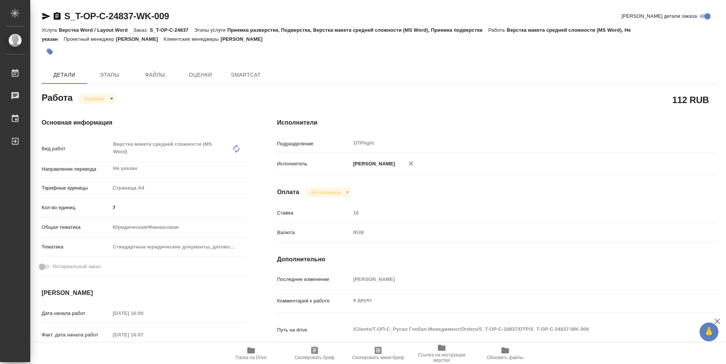
type textarea "x"
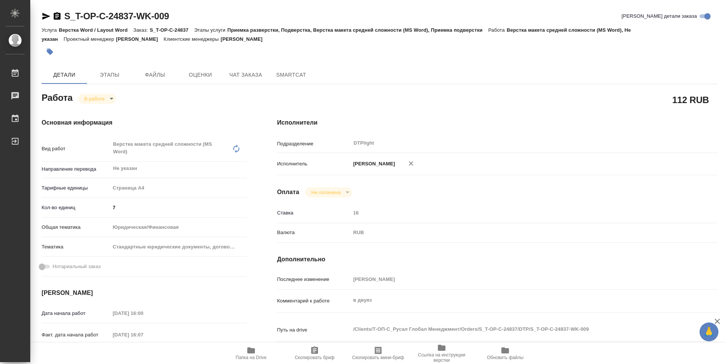
type textarea "x"
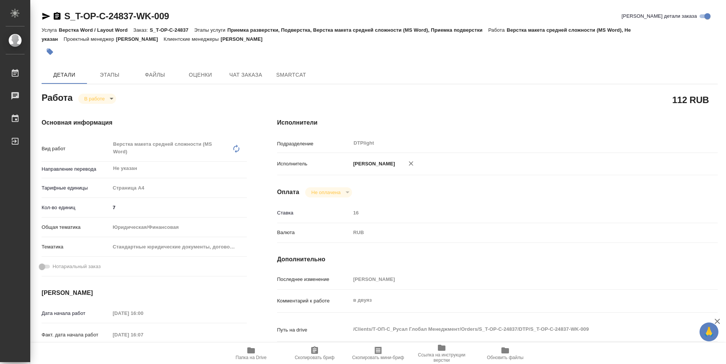
type textarea "x"
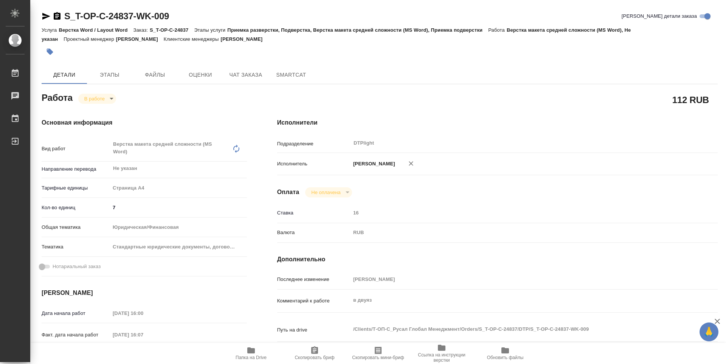
click at [254, 352] on icon "button" at bounding box center [251, 351] width 8 height 6
click at [113, 99] on body "🙏 .cls-1 fill:#fff; AWATERA Guselnikov Roman Работы 0 Чаты График Выйти S_T-OP-…" at bounding box center [363, 182] width 726 height 364
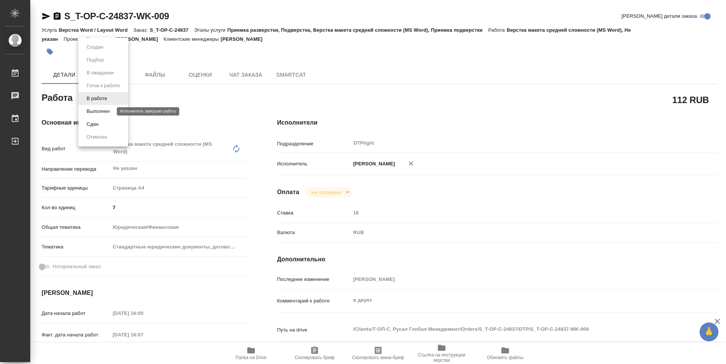
click at [102, 113] on button "Выполнен" at bounding box center [98, 111] width 28 height 8
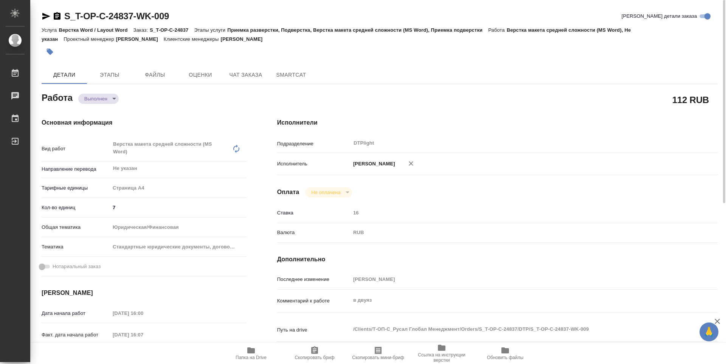
type textarea "x"
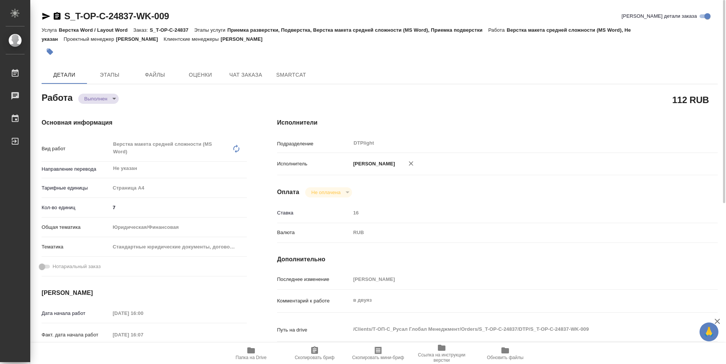
type textarea "x"
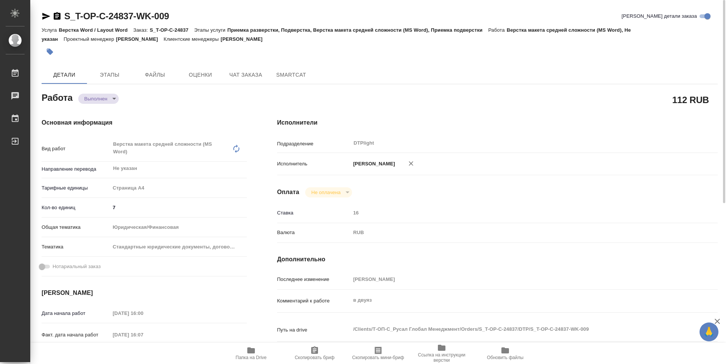
type textarea "x"
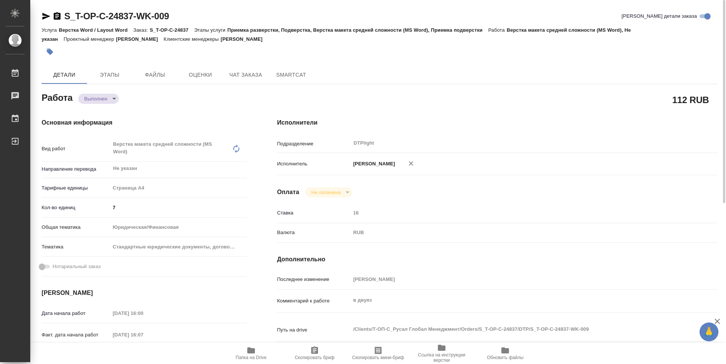
click at [58, 19] on icon "button" at bounding box center [57, 16] width 7 height 8
